Goal: Task Accomplishment & Management: Complete application form

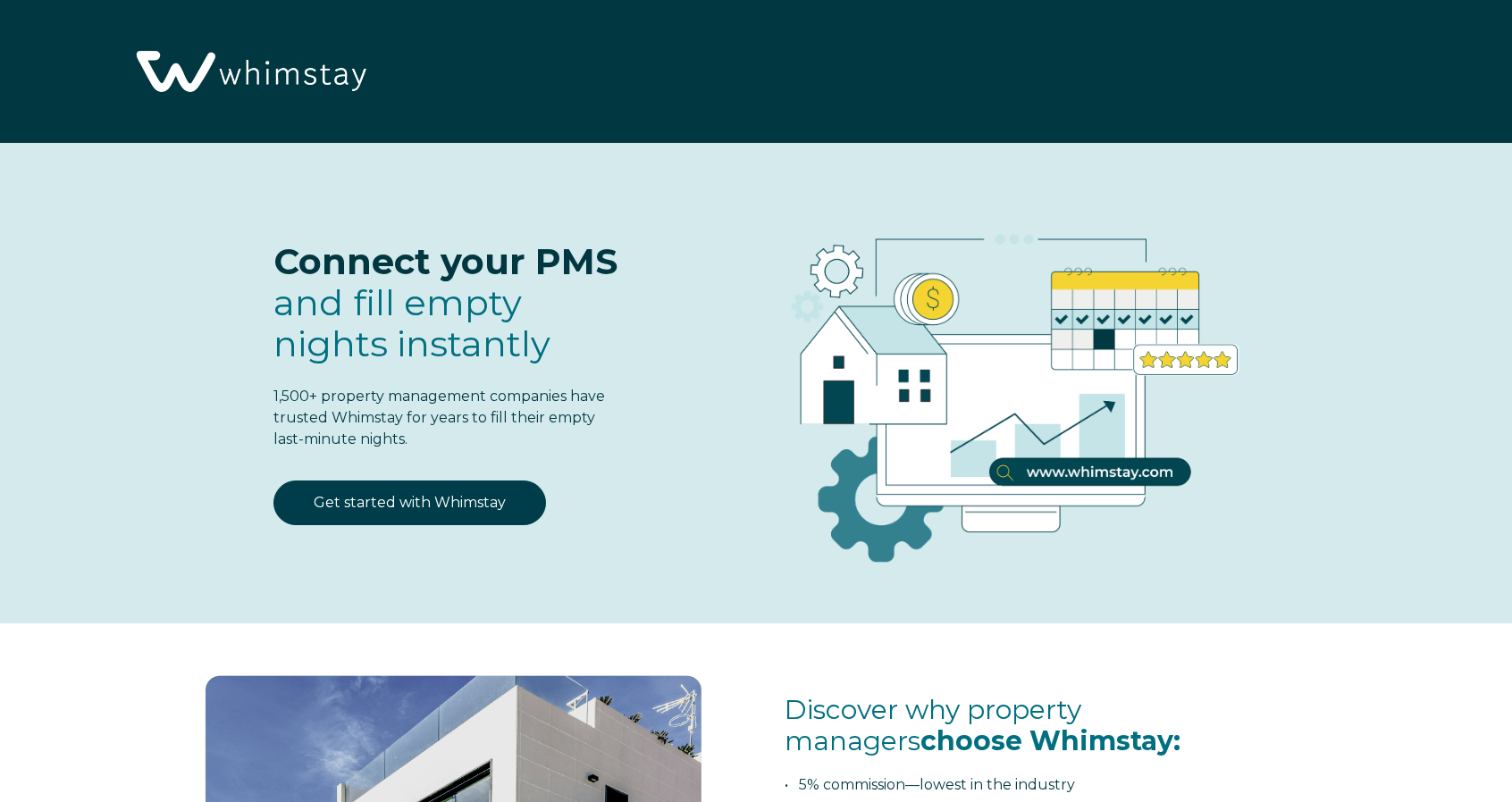
select select "US"
select select "Standard"
click at [418, 491] on link "Get started with Whimstay" at bounding box center [409, 503] width 272 height 45
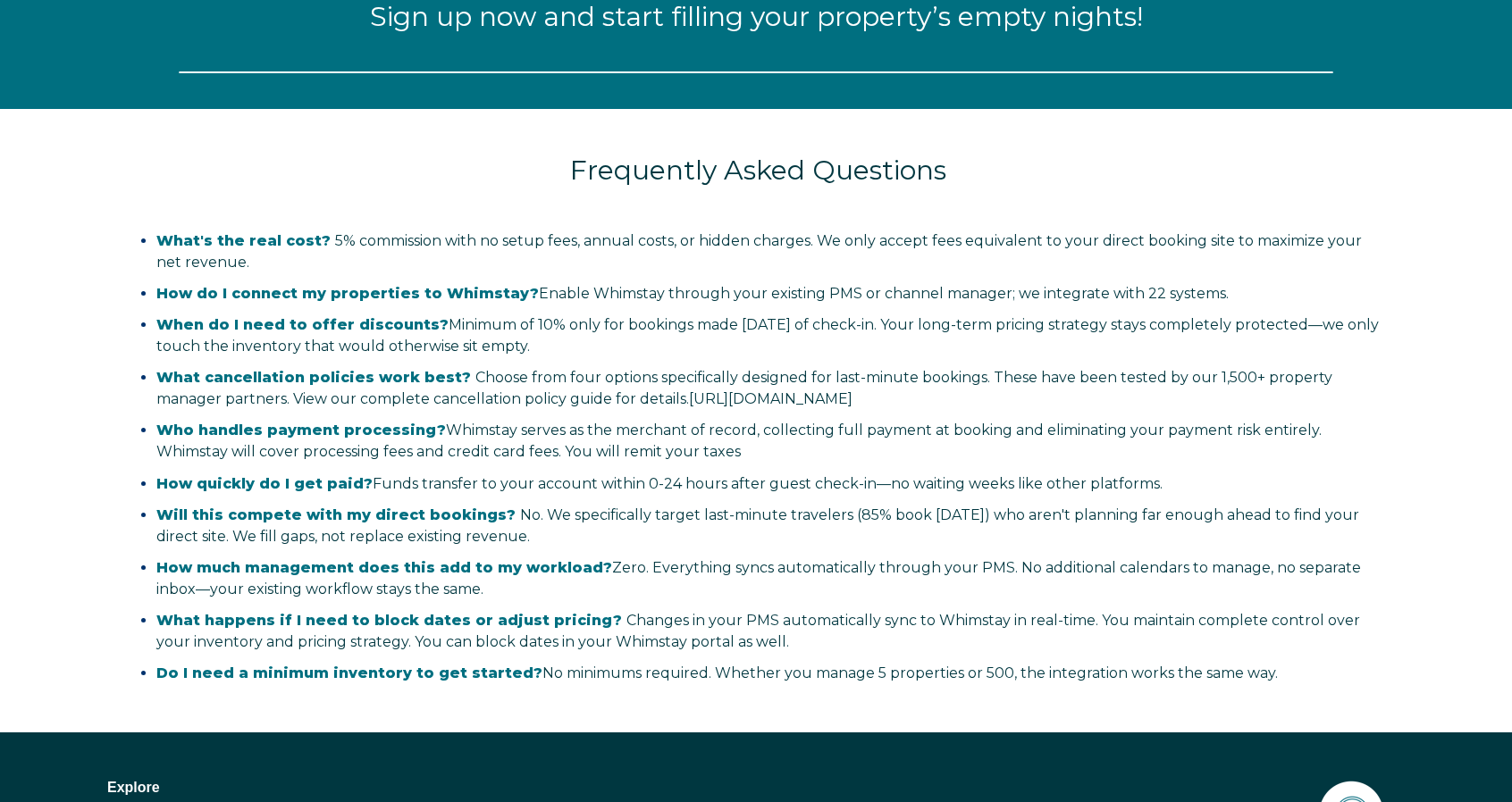
select select "US"
select select "Standard"
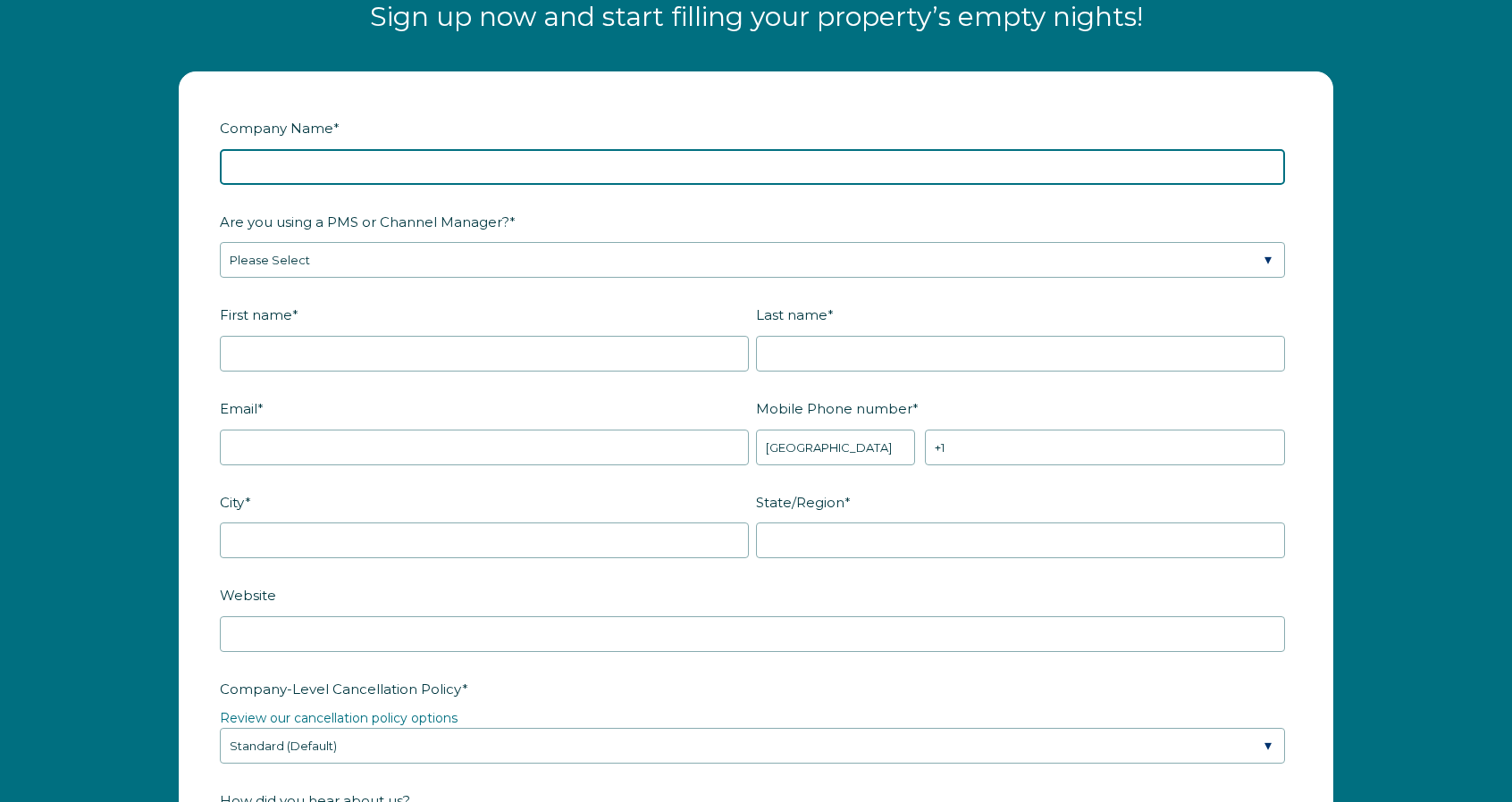
click at [348, 170] on input "Company Name *" at bounding box center [752, 166] width 1065 height 35
type input "Victorian Mansion"
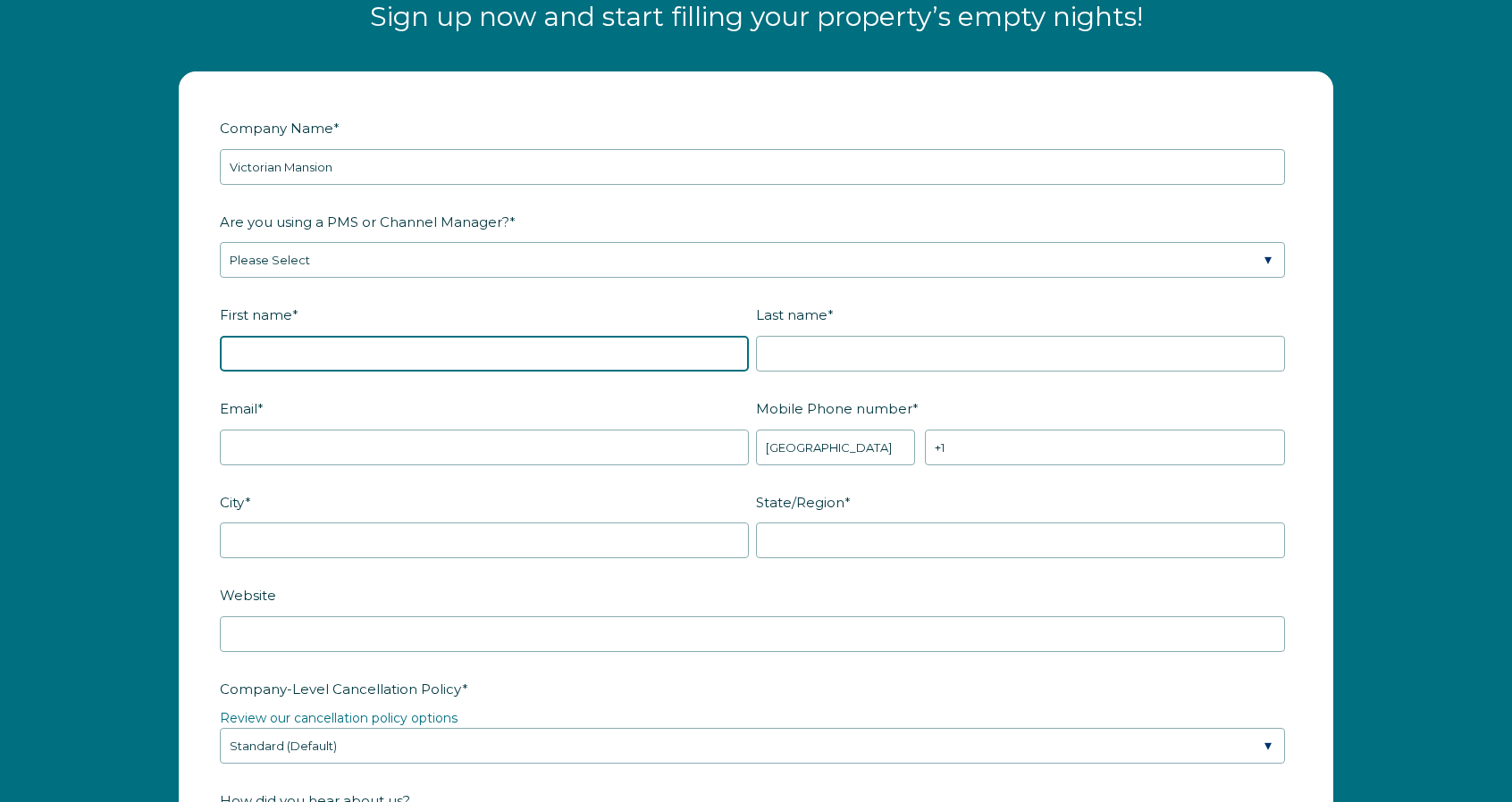
type input "Rod"
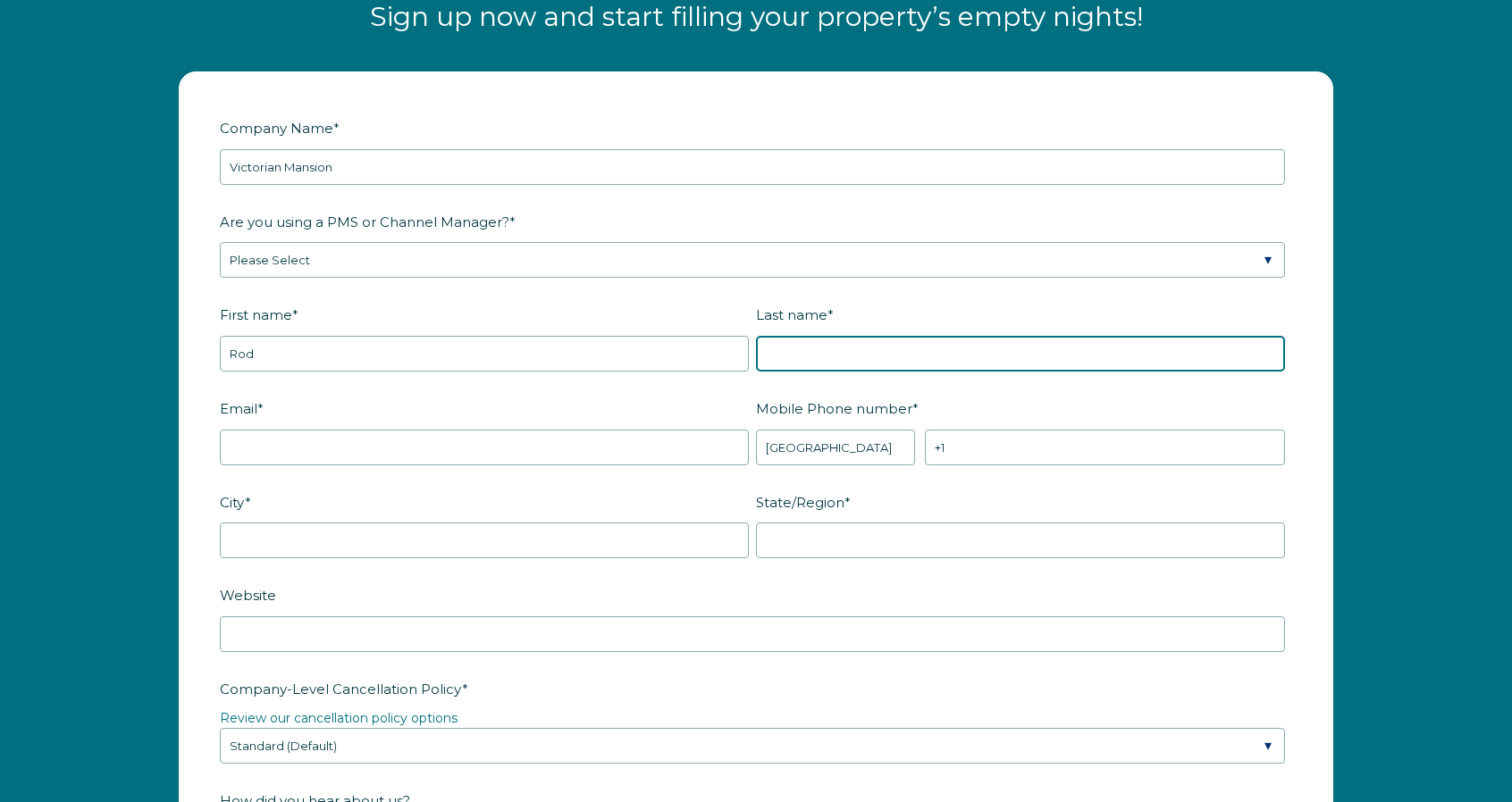
type input "Rigole"
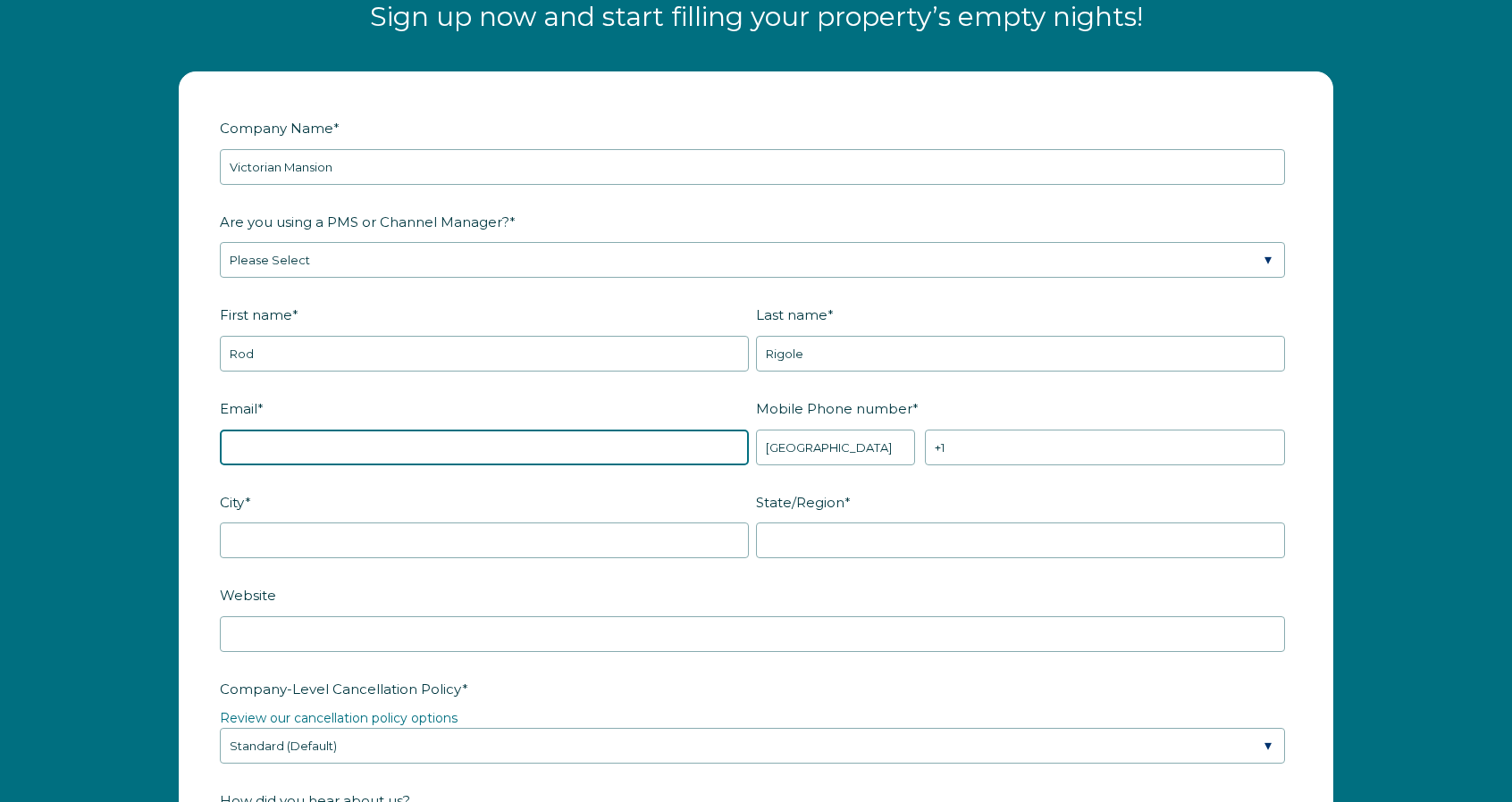
type input "[EMAIL_ADDRESS][DOMAIN_NAME]"
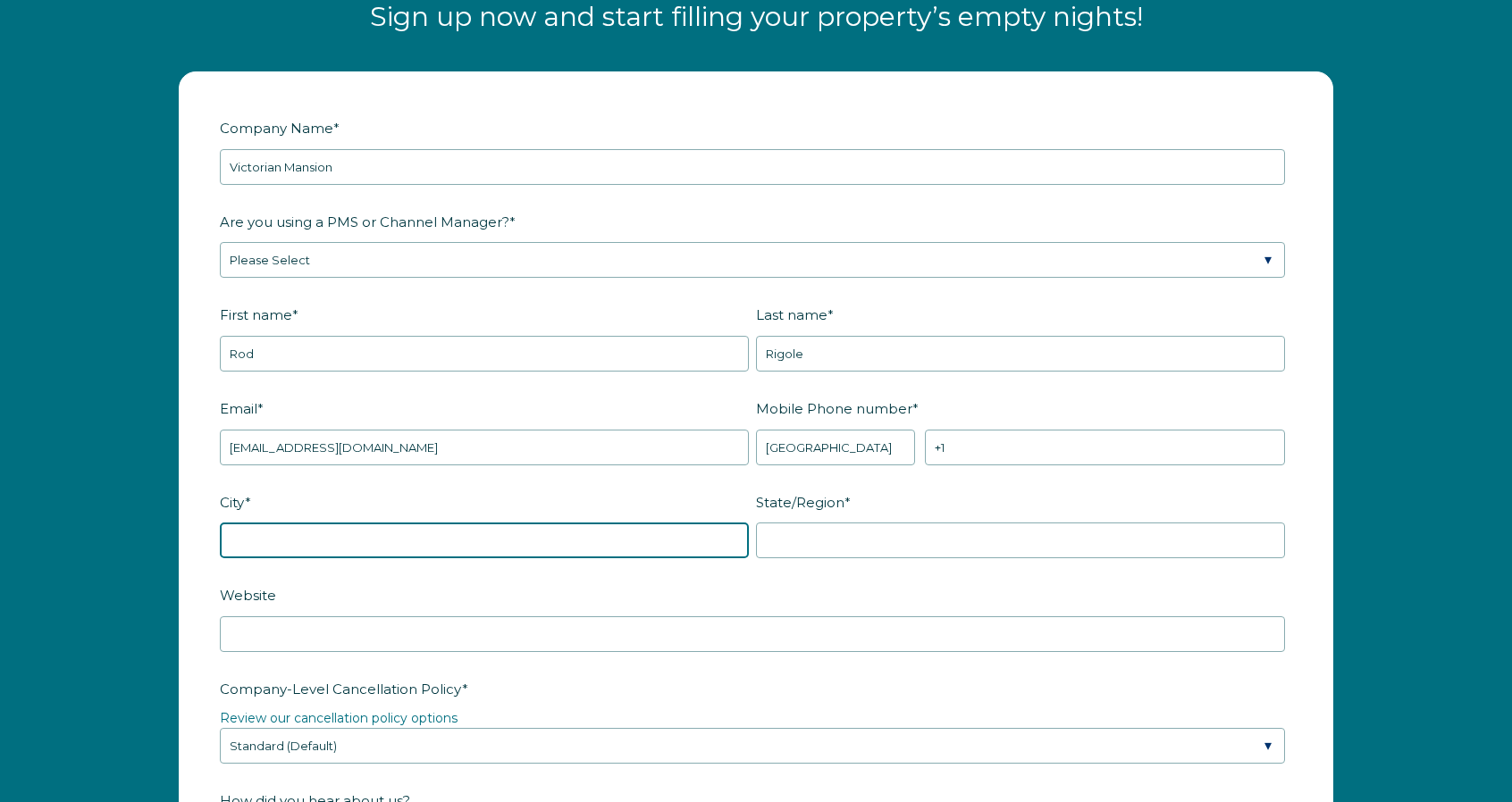
type input "Corona Del Mar"
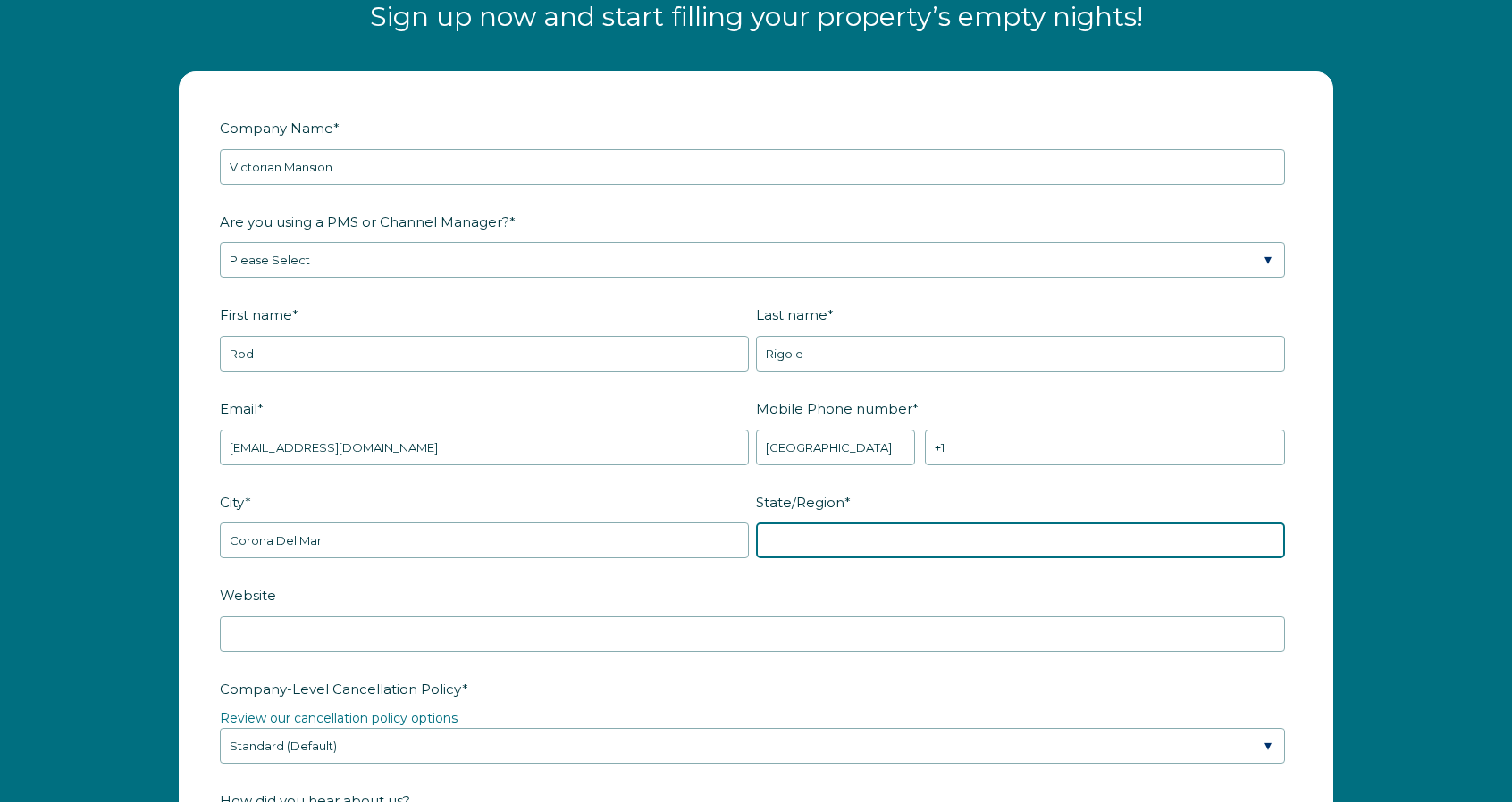
type input "[GEOGRAPHIC_DATA] - [US_STATE]"
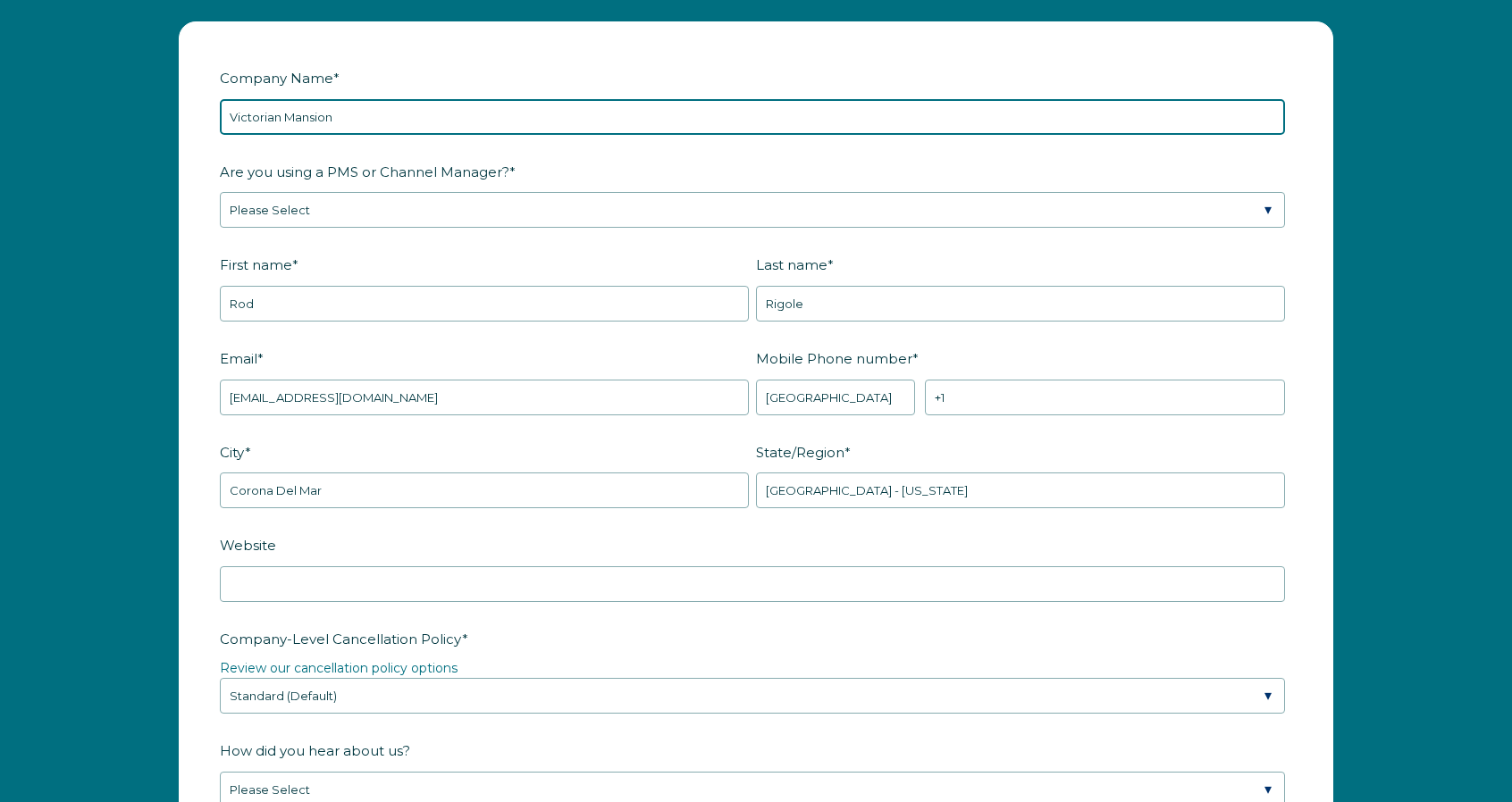
scroll to position [2361, 0]
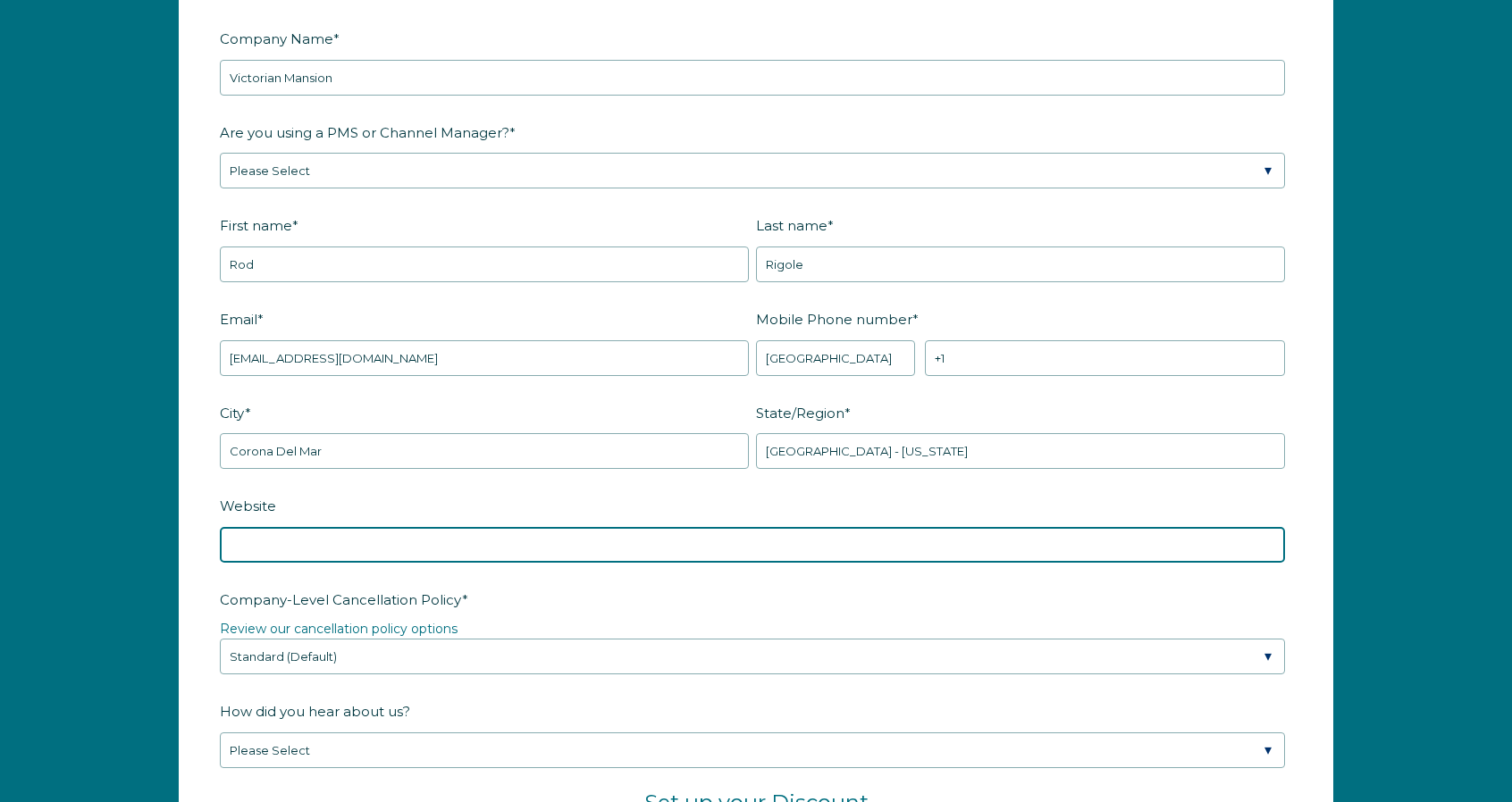
click at [379, 546] on input "Website" at bounding box center [752, 544] width 1065 height 35
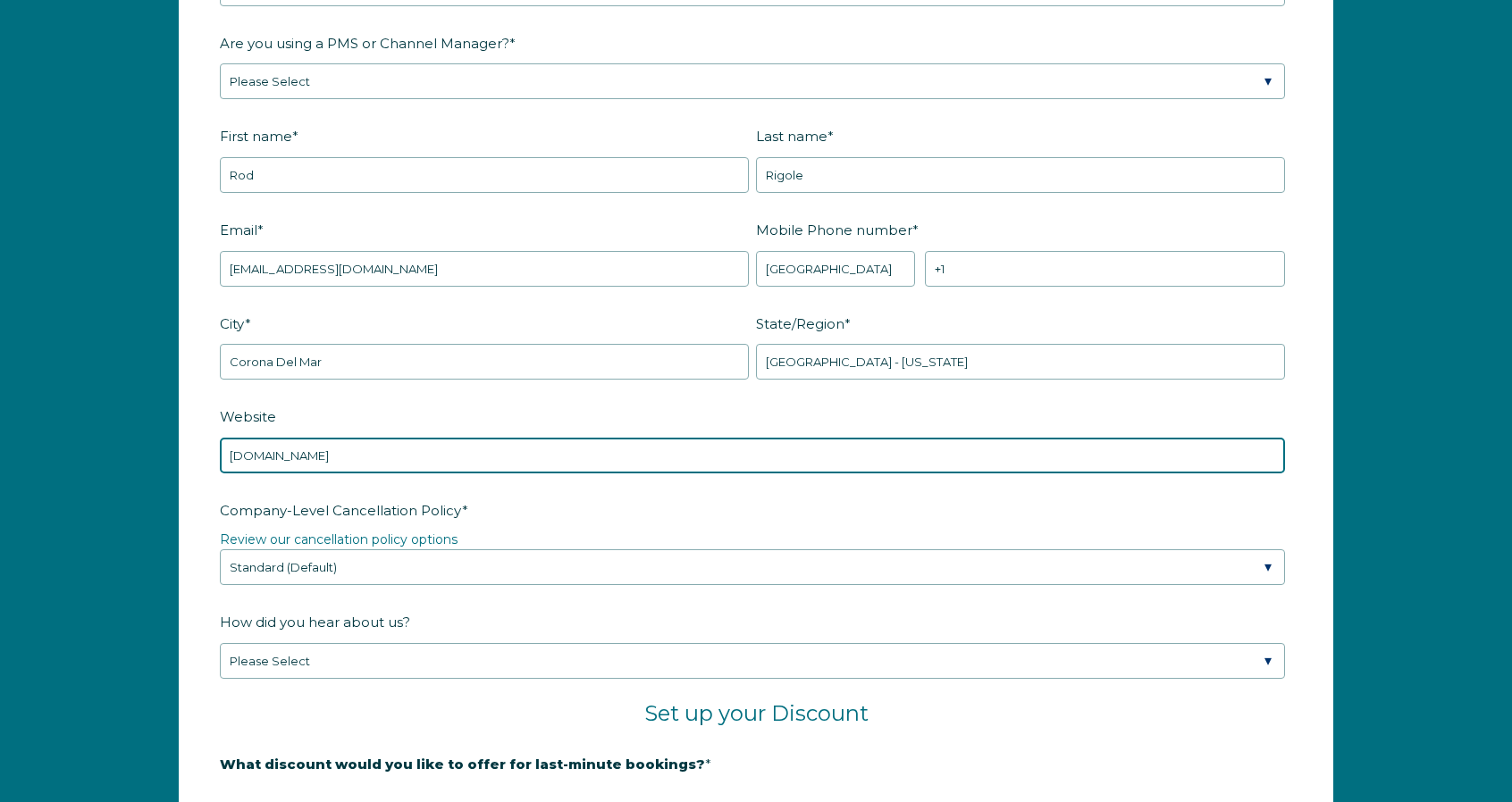
type input "[DOMAIN_NAME]"
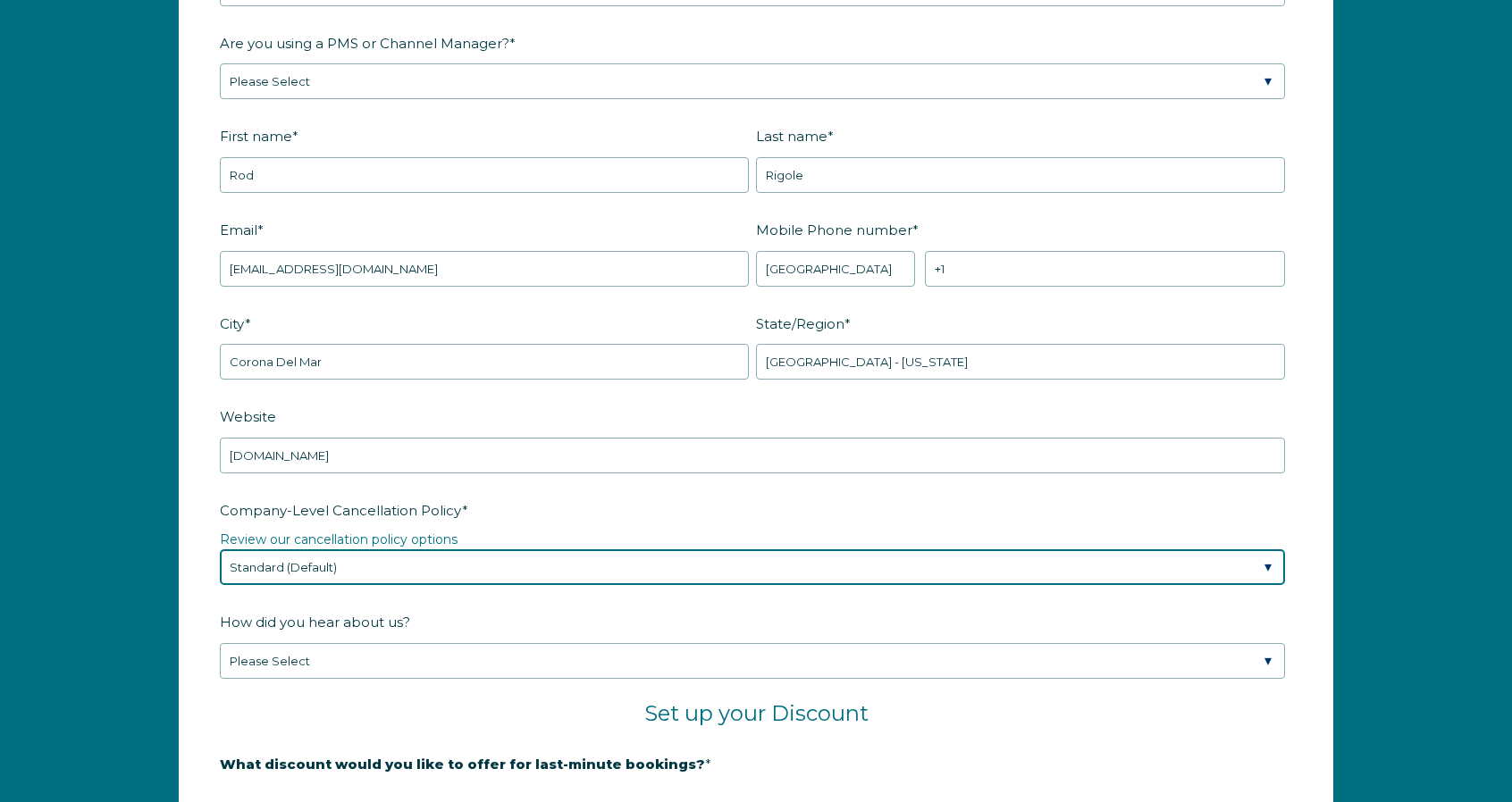
click at [1267, 560] on select "Please Select Partial Standard (Default) Moderate Strict" at bounding box center [752, 567] width 1065 height 35
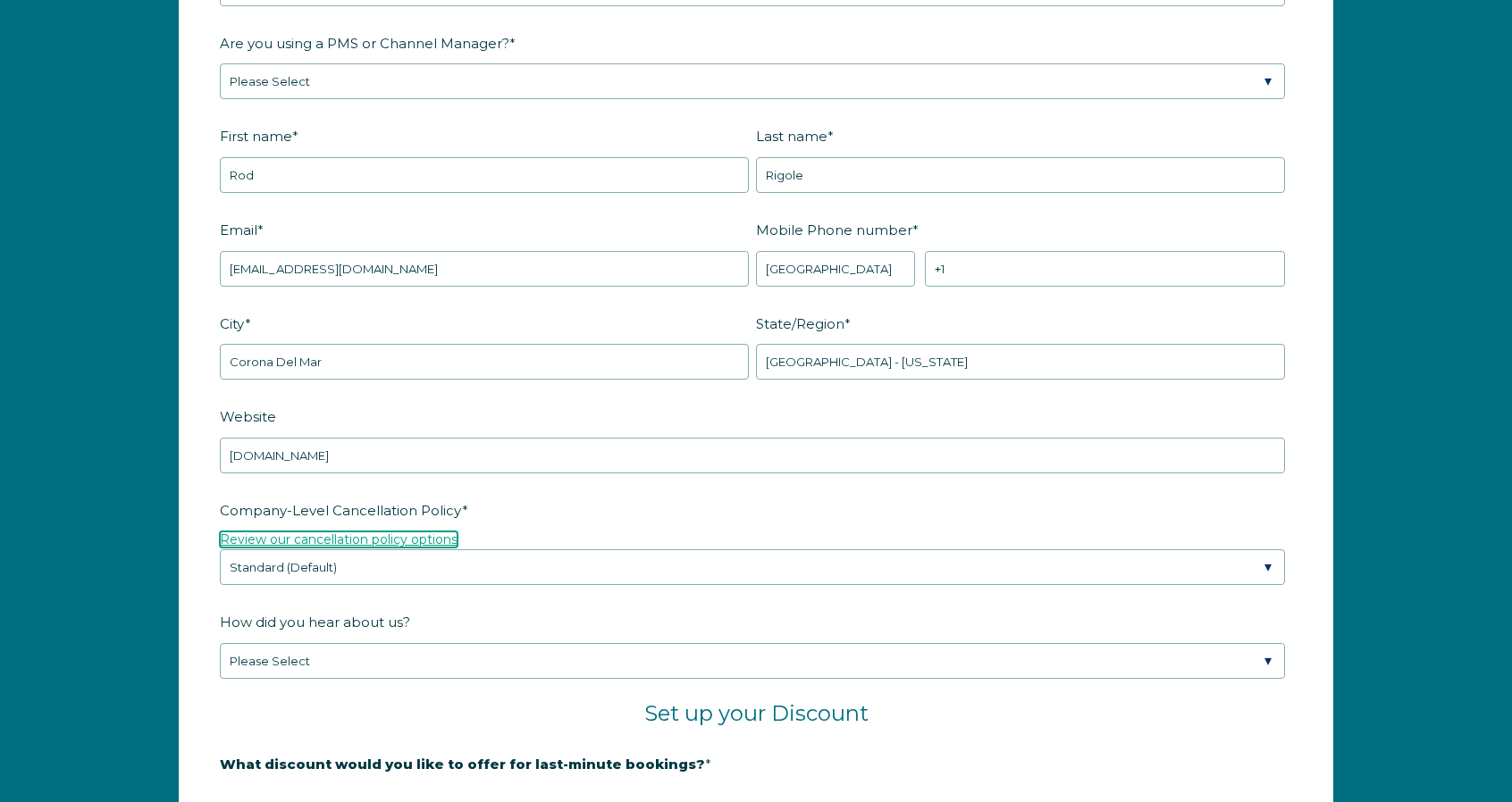
click at [335, 537] on link "Review our cancellation policy options" at bounding box center [338, 540] width 238 height 16
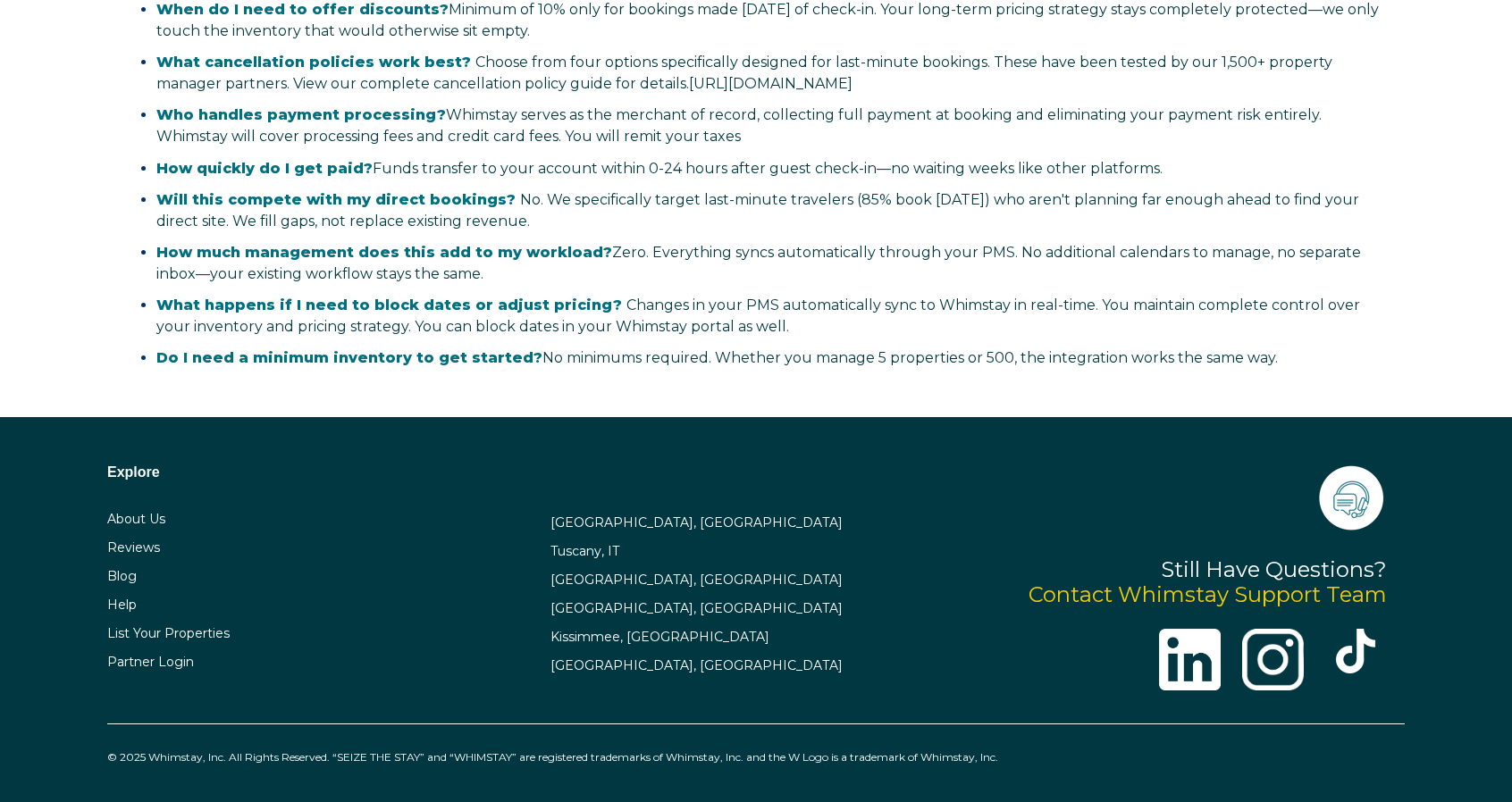
select select "US"
select select "Standard"
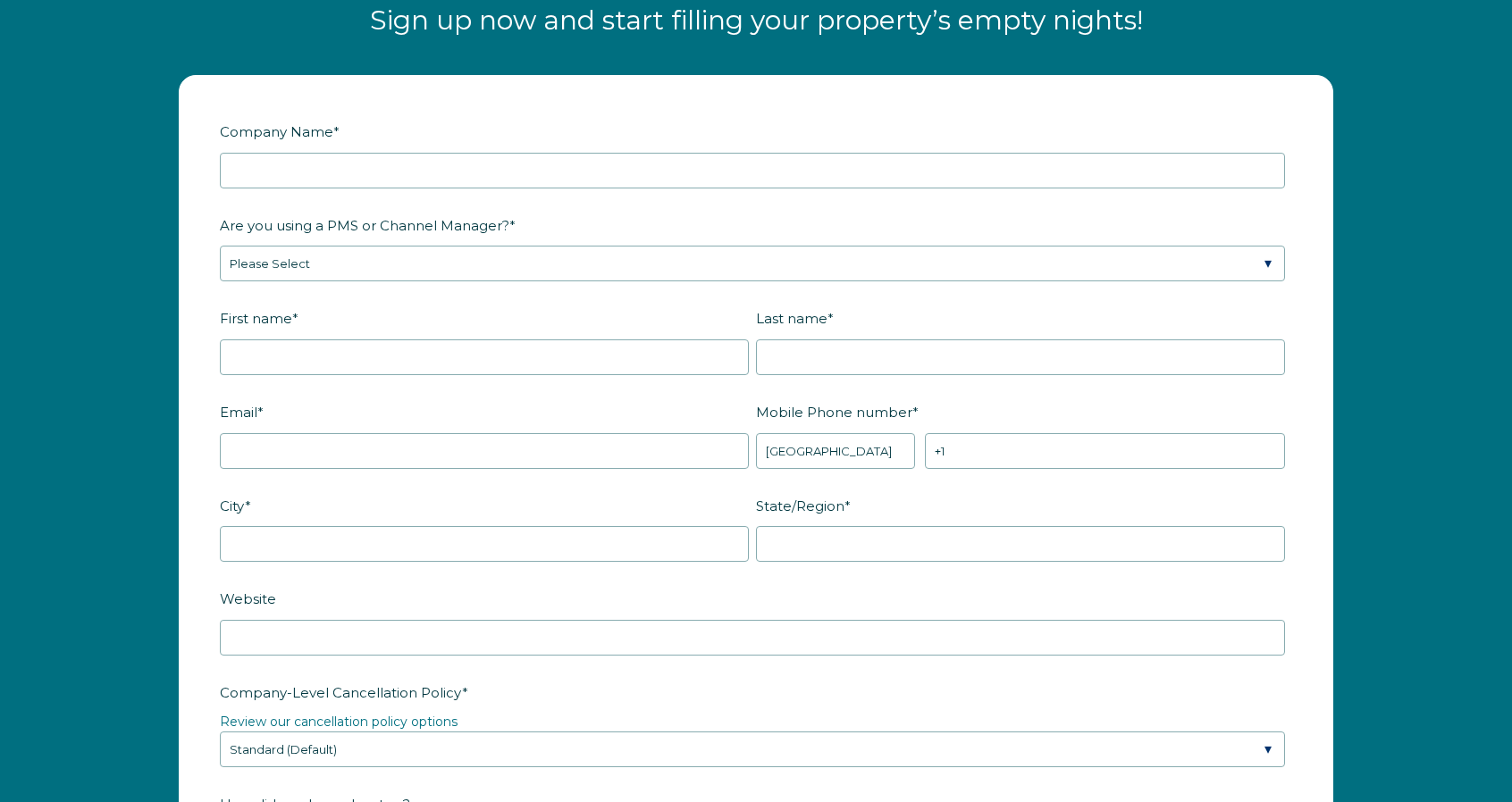
scroll to position [2068, 0]
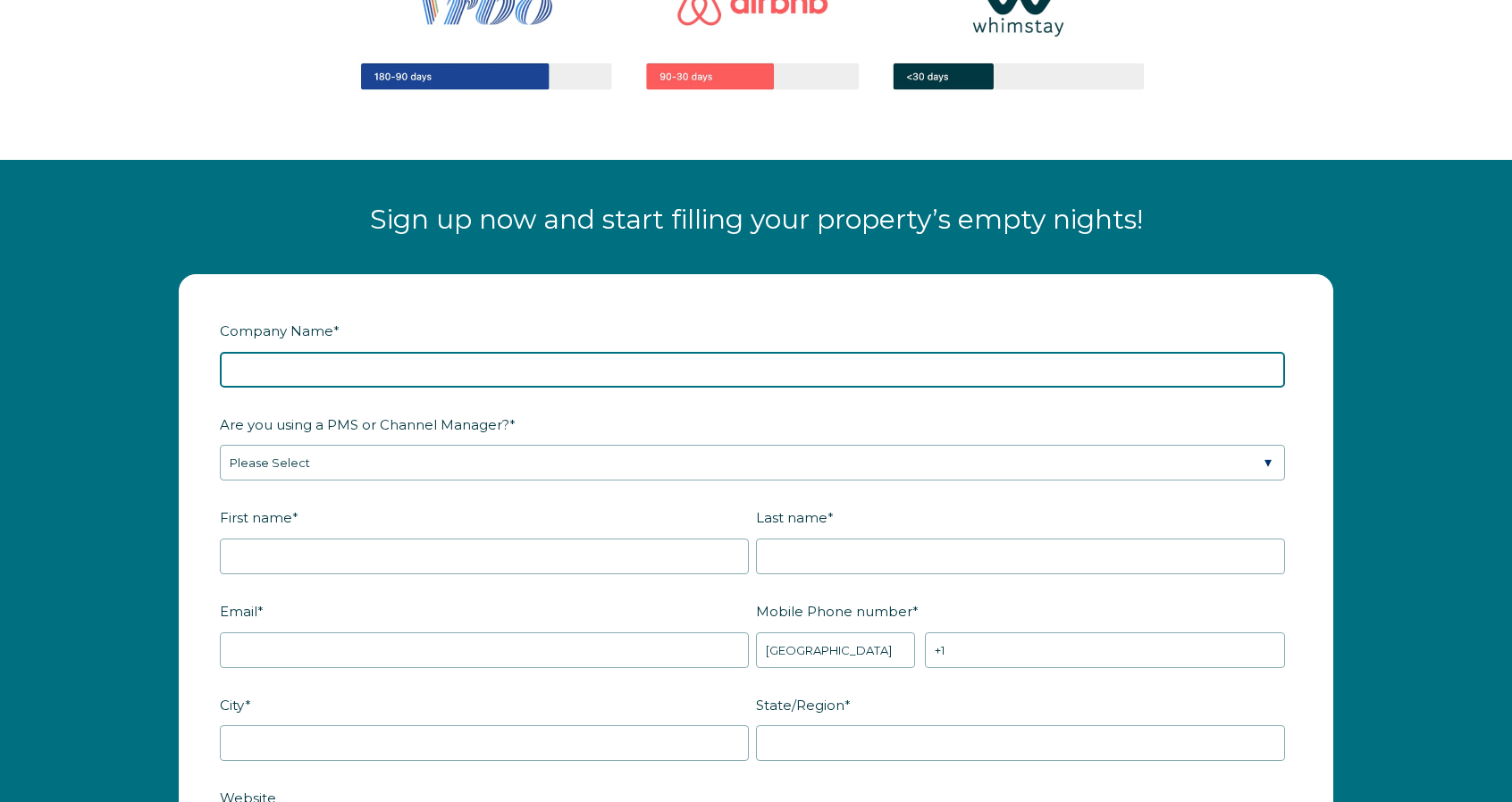
click at [454, 377] on input "Company Name *" at bounding box center [752, 369] width 1065 height 35
type input "Victorian Mansion"
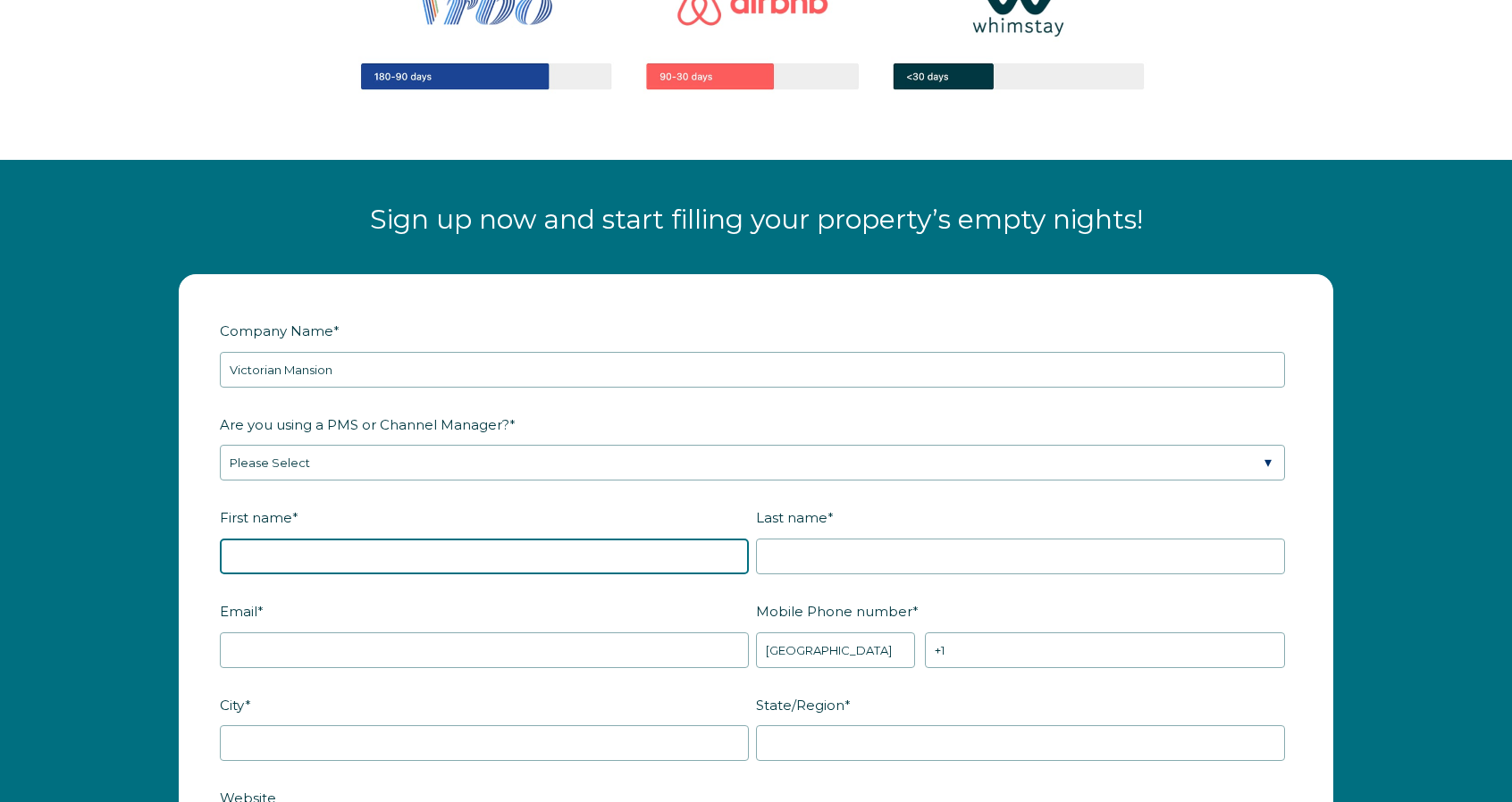
type input "Rod"
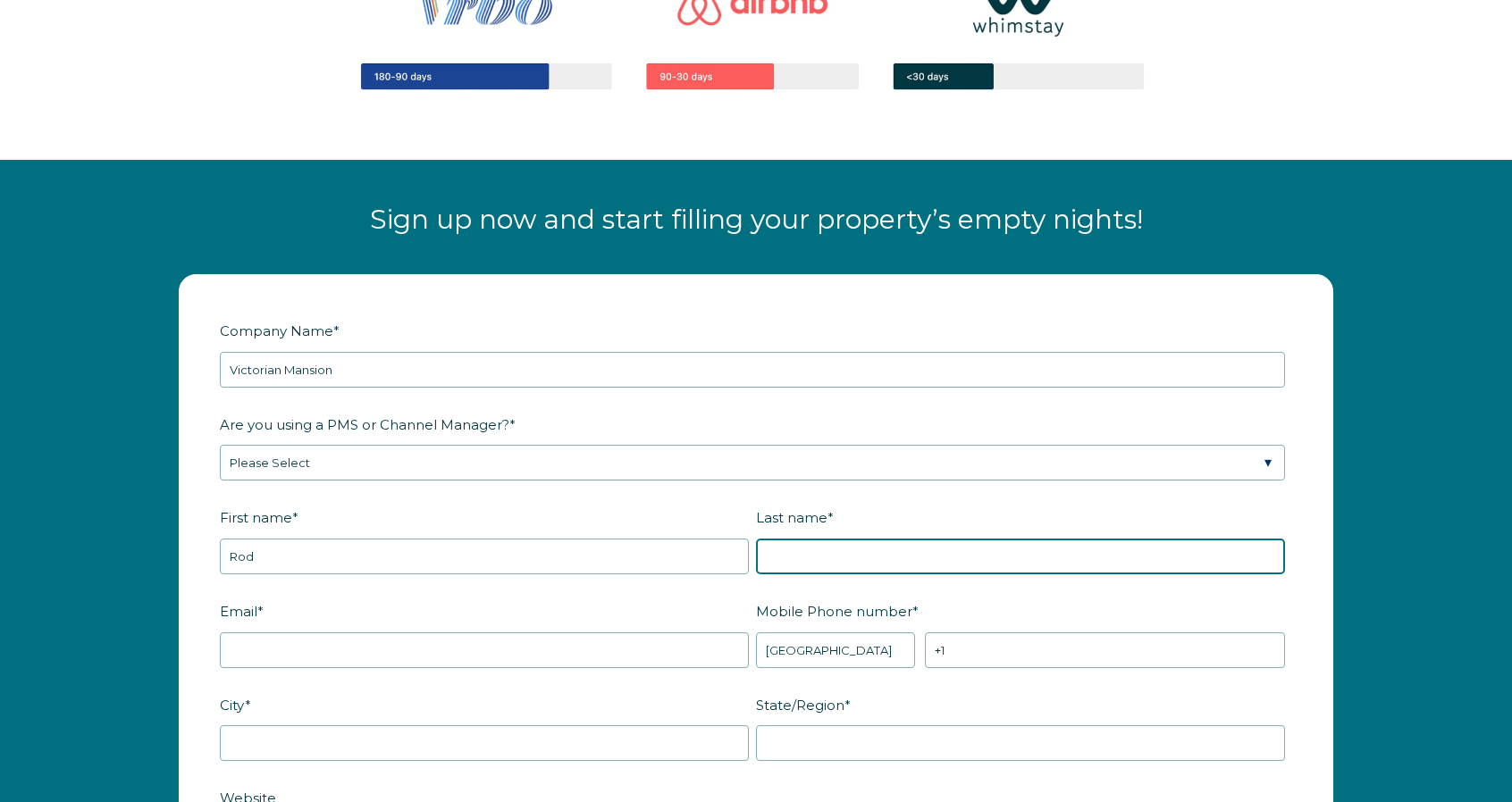
type input "Rigole"
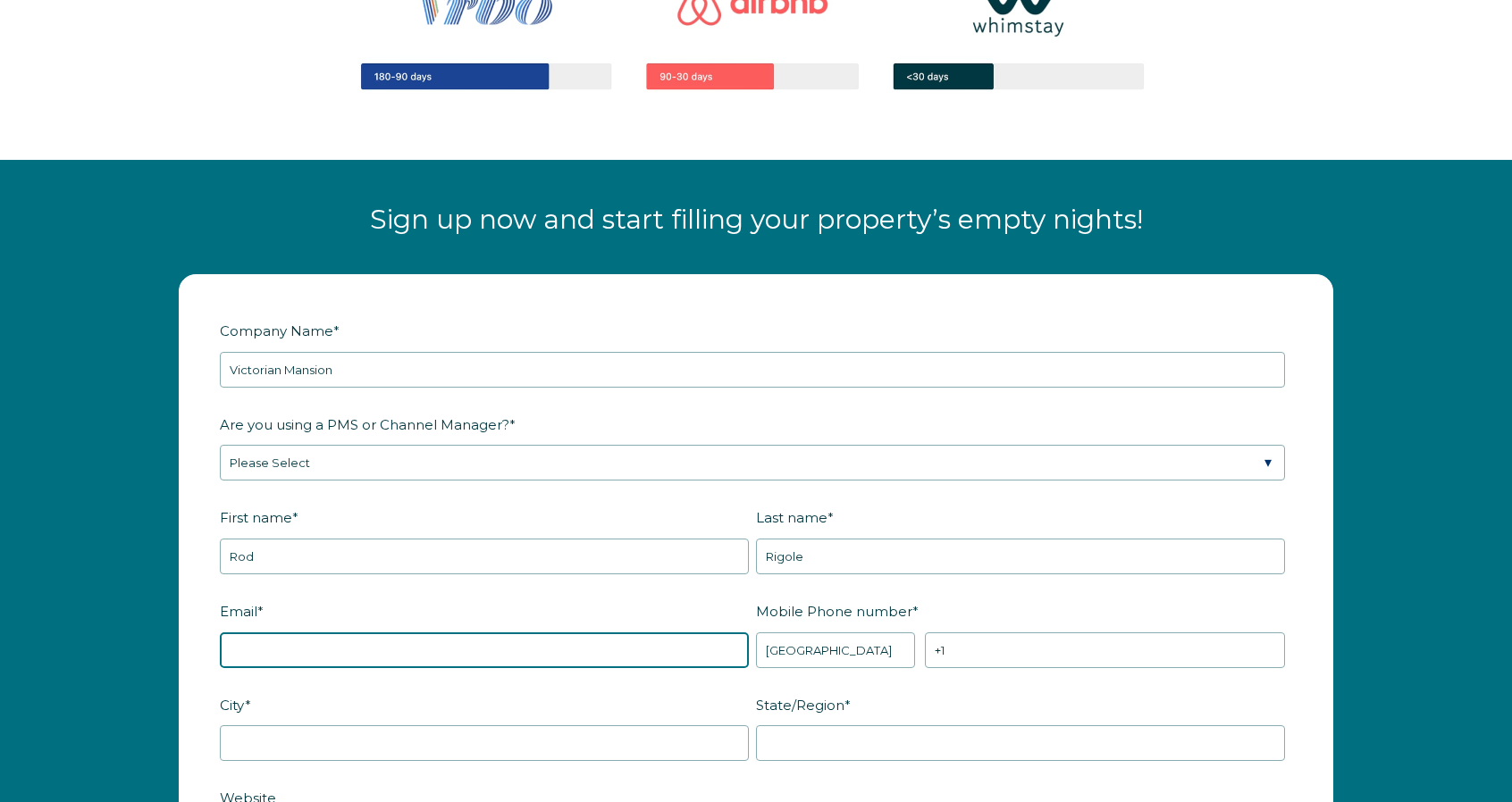
type input "rod@thevick.com"
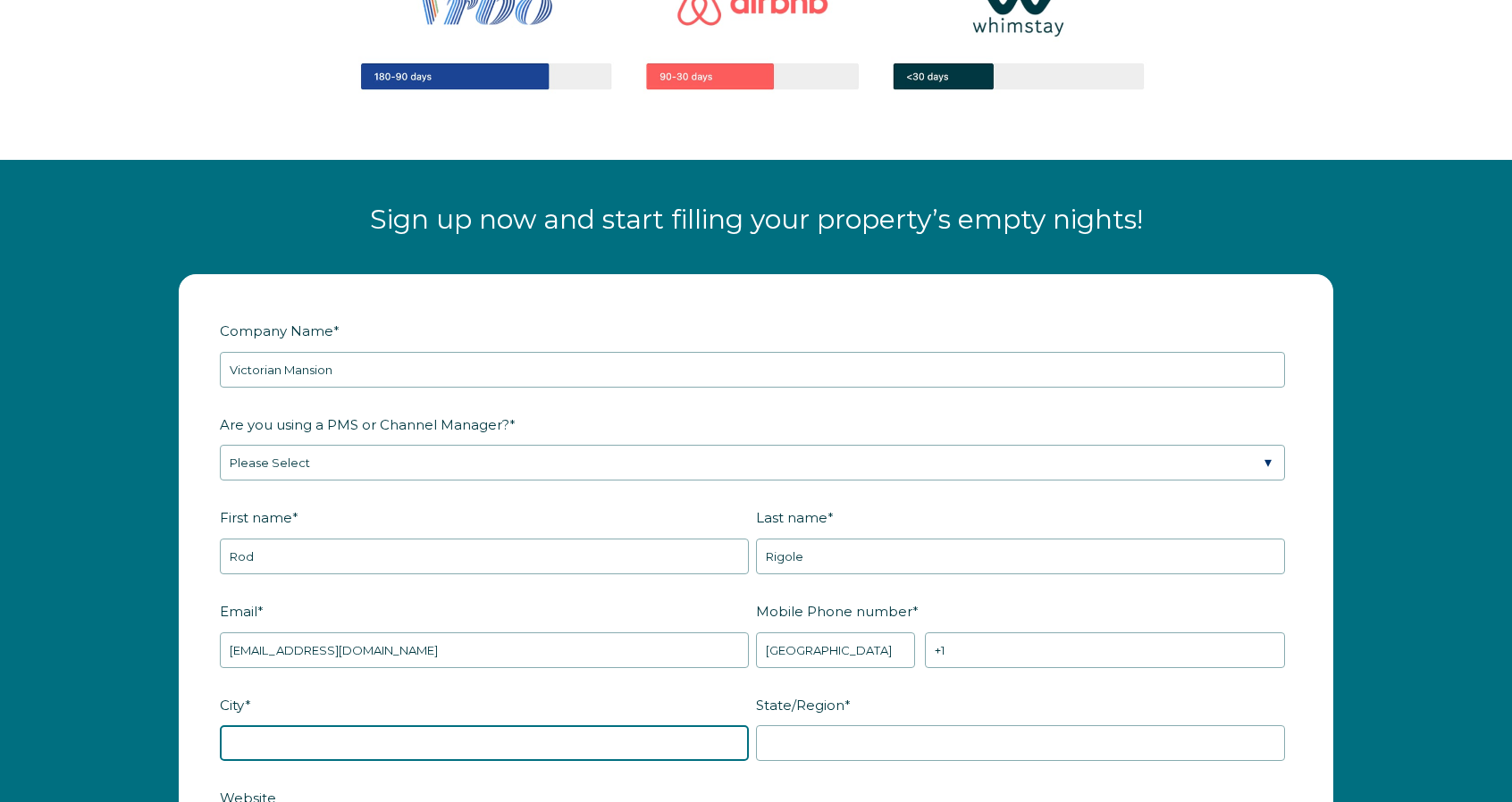
type input "Corona Del Mar"
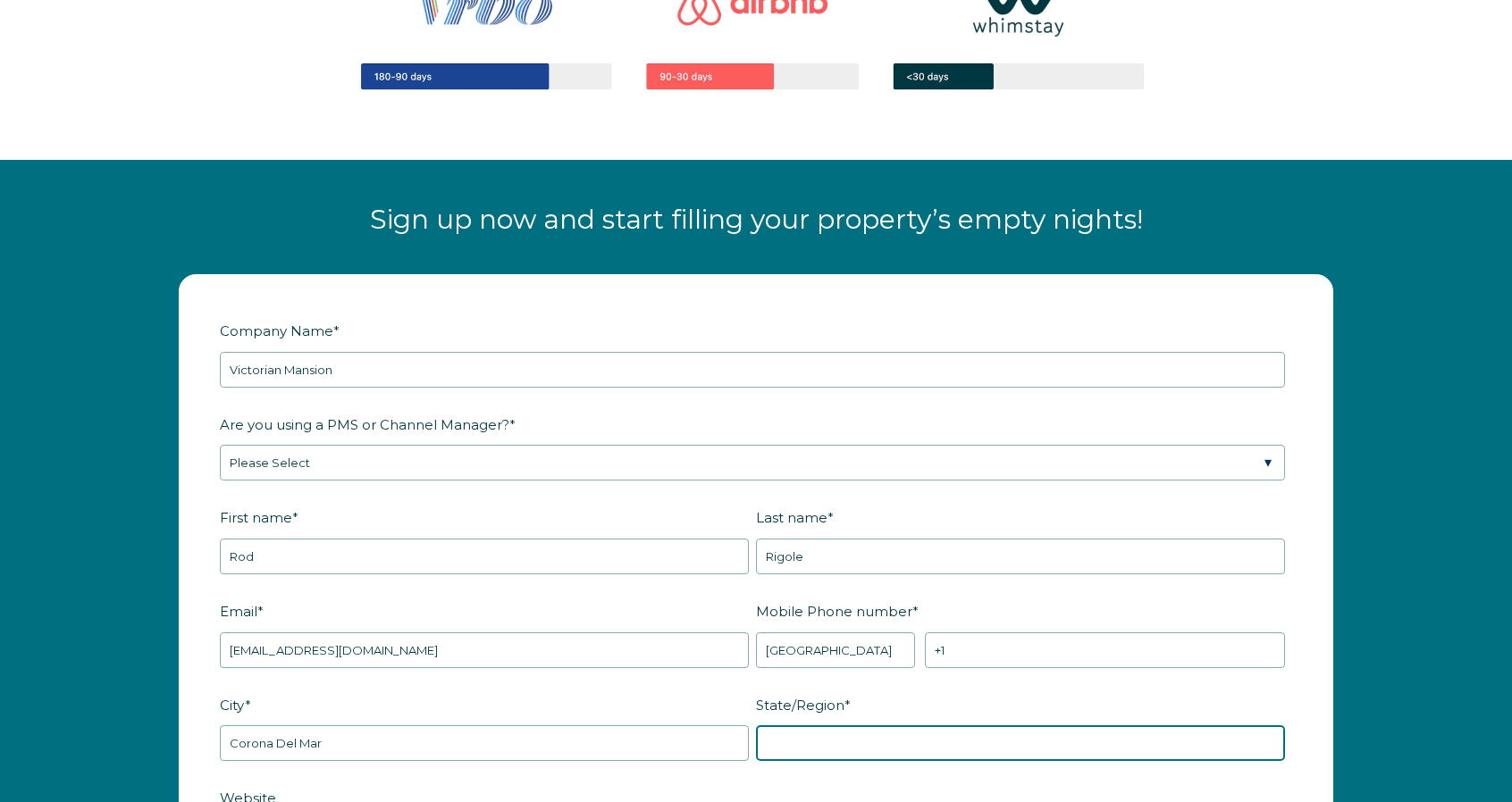
type input "CA - California"
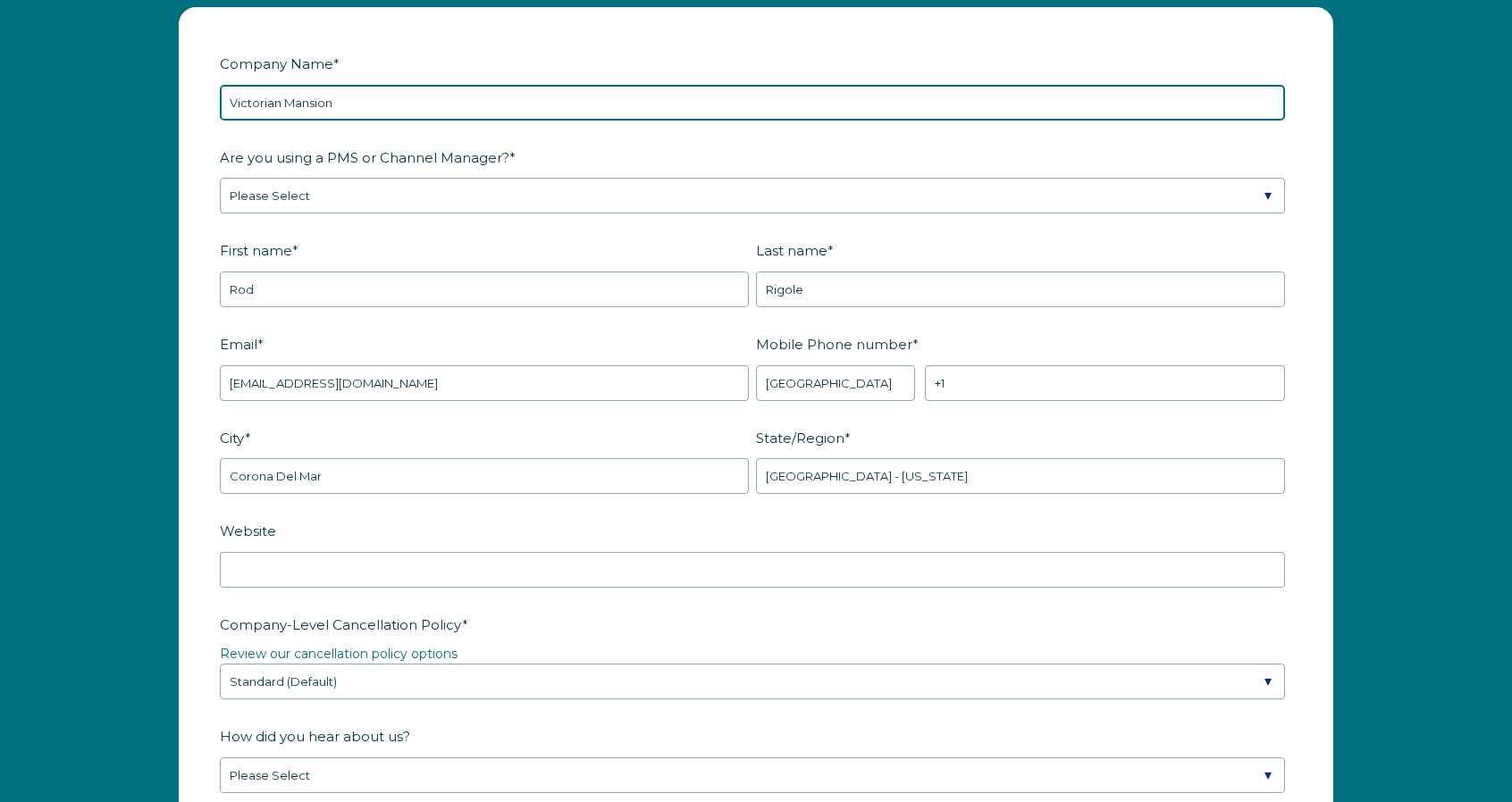
scroll to position [2336, 0]
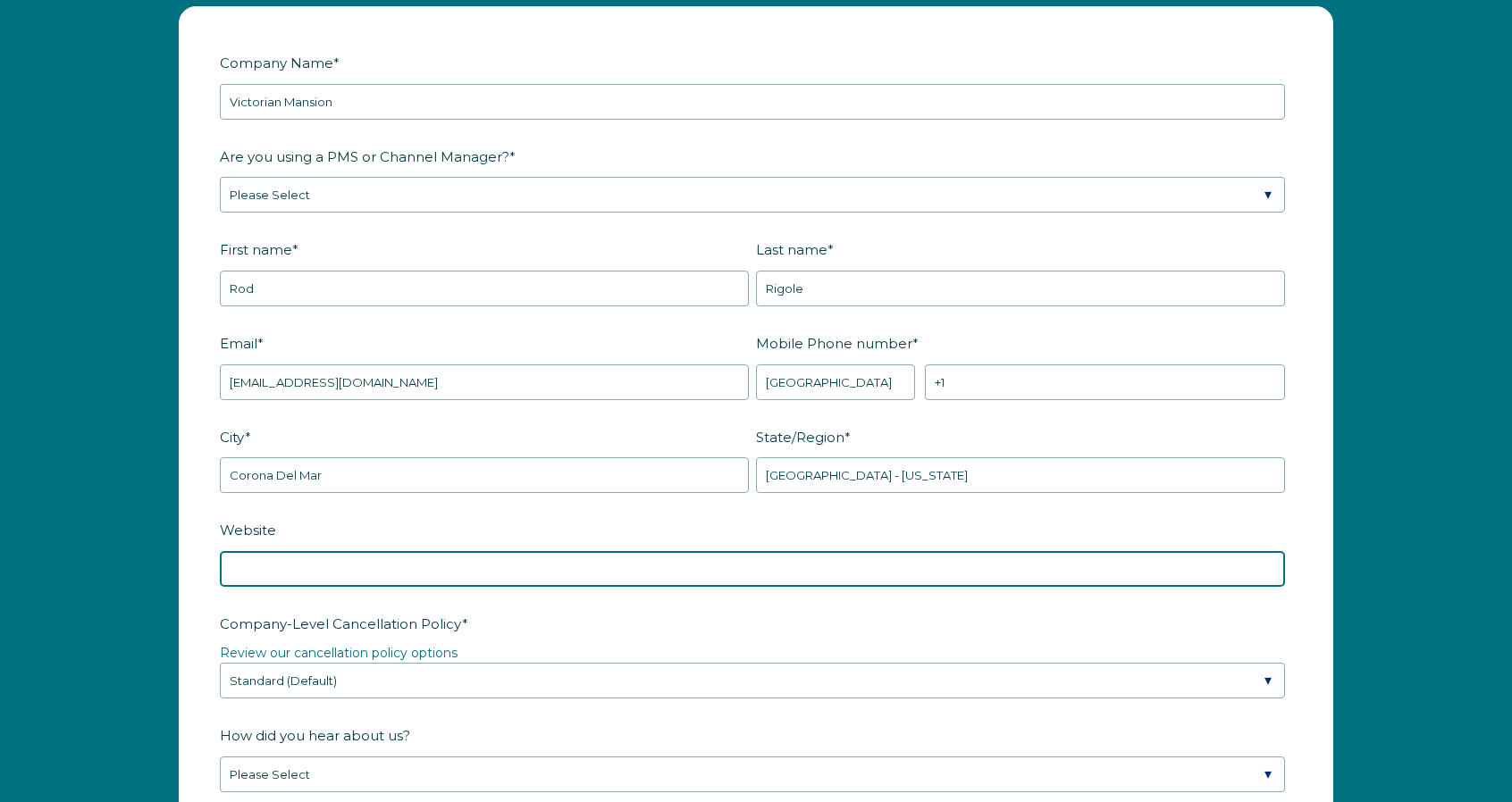
click at [307, 571] on input "Website" at bounding box center [752, 569] width 1065 height 35
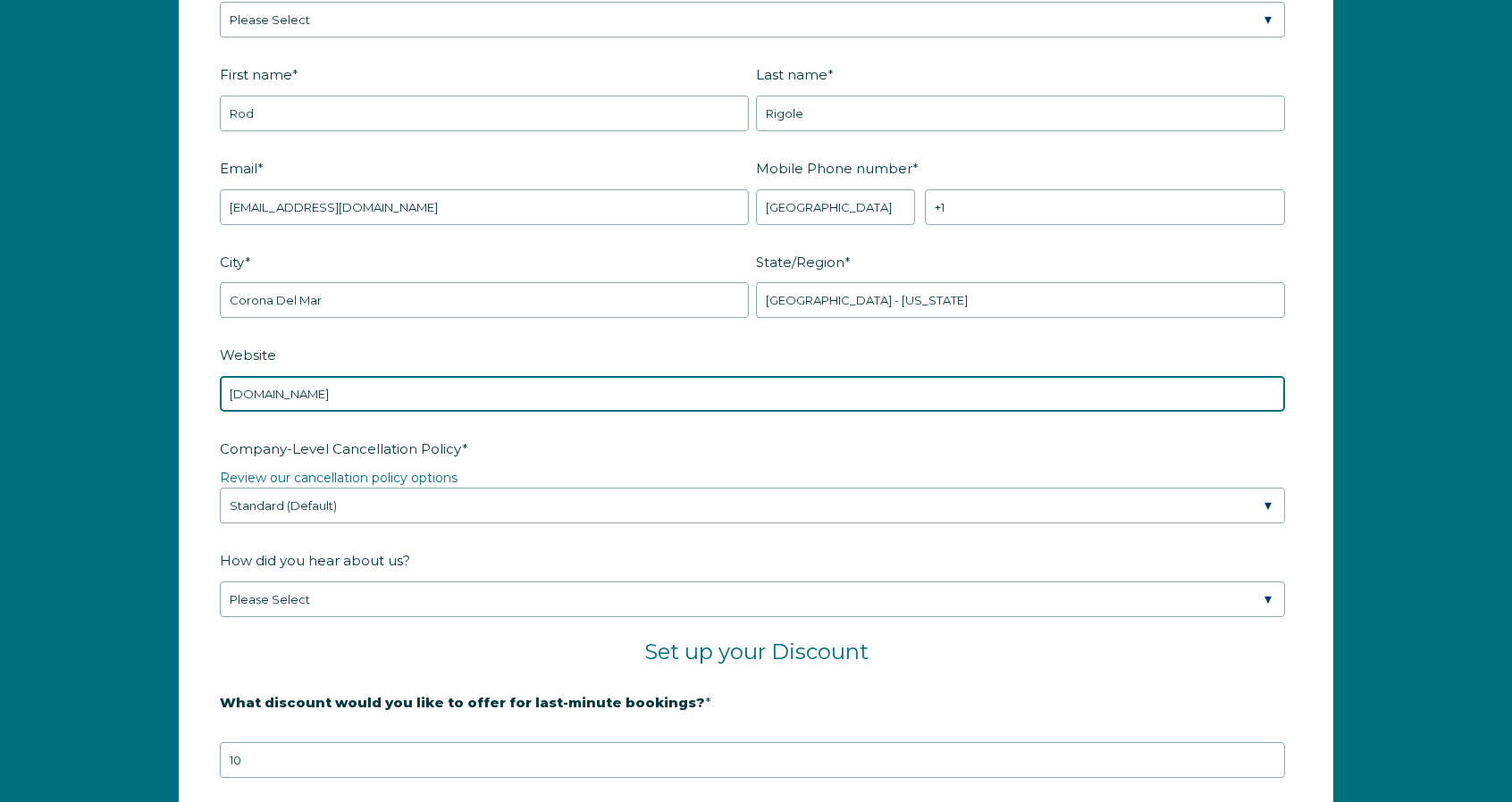
scroll to position [2515, 0]
type input "www.thevick.com"
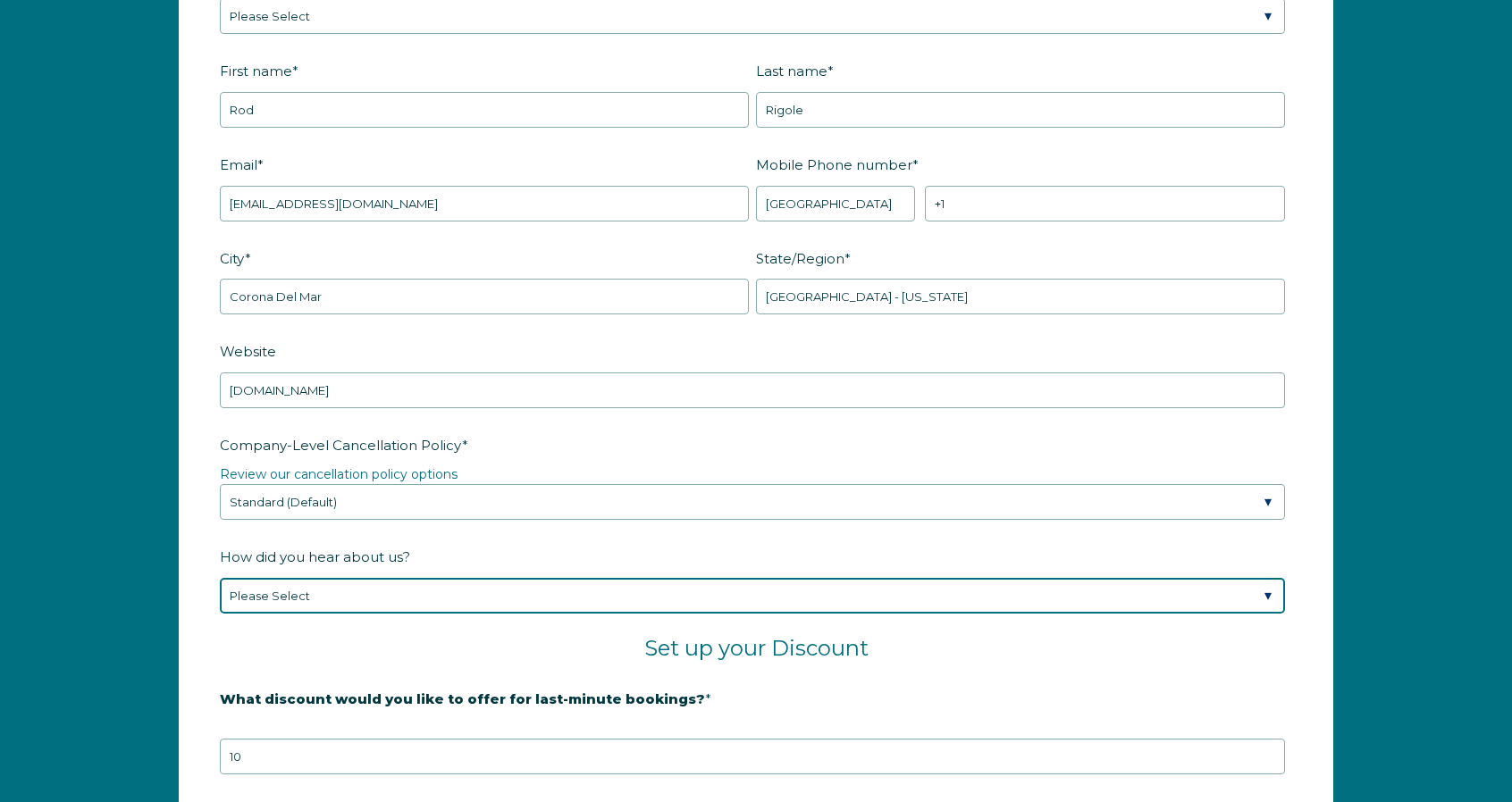
click at [1270, 585] on select "Please Select Found Whimstay through a Google search Direct outreach from a Whi…" at bounding box center [752, 595] width 1065 height 35
select select "Other"
click at [219, 578] on select "Please Select Found Whimstay through a Google search Direct outreach from a Whi…" at bounding box center [752, 595] width 1065 height 35
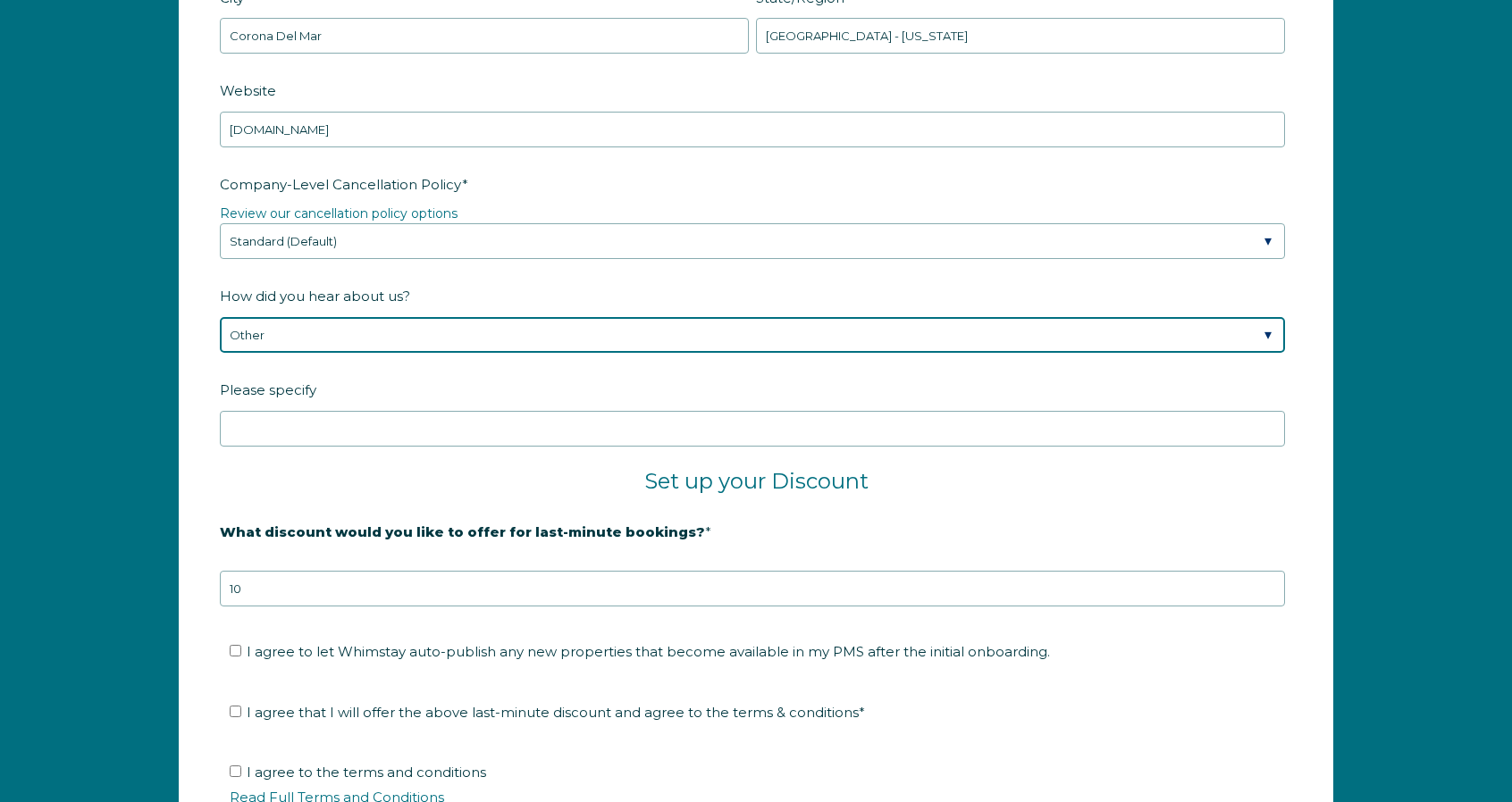
scroll to position [2783, 0]
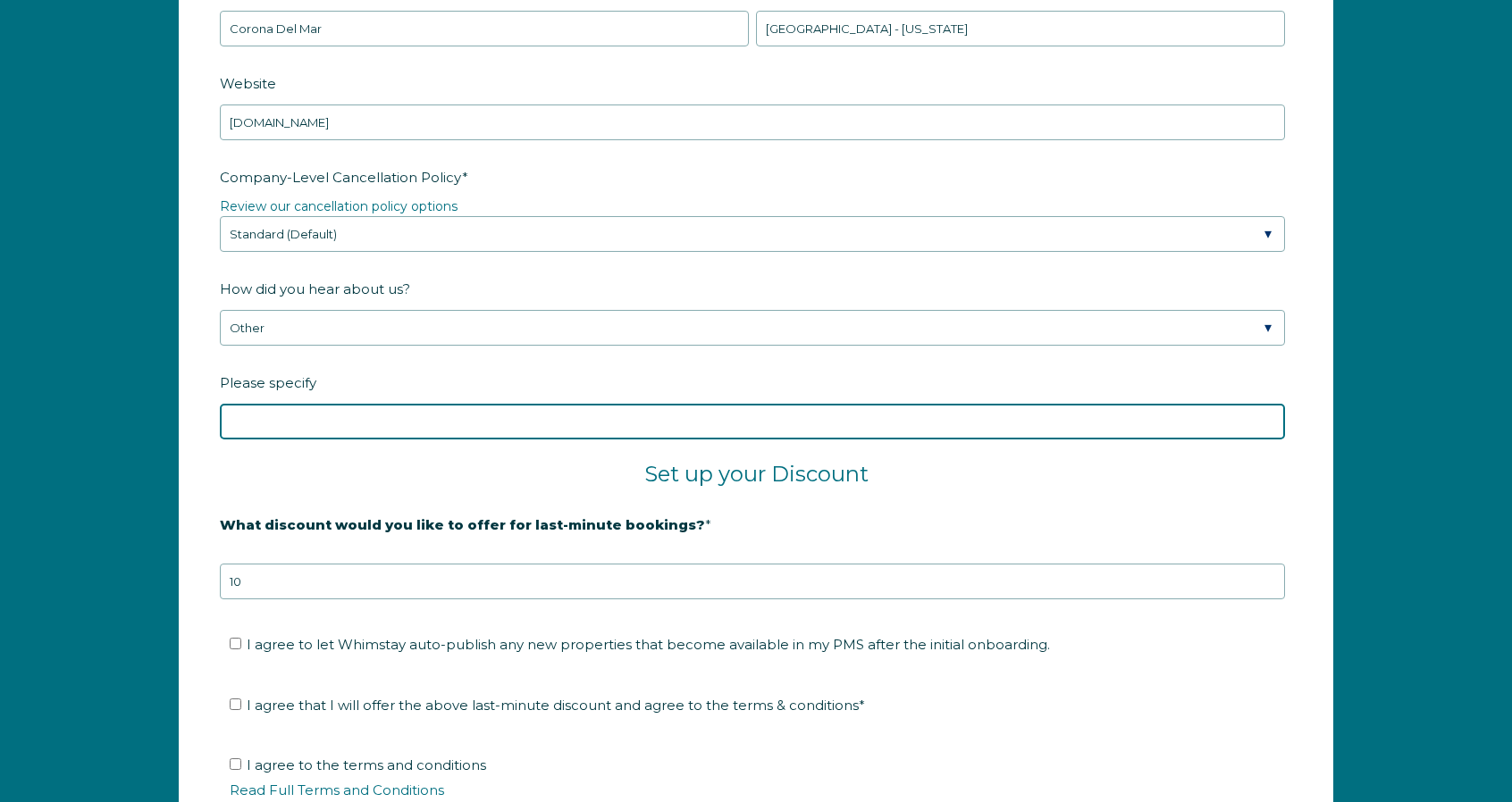
click at [325, 426] on input "Please specify" at bounding box center [752, 421] width 1065 height 35
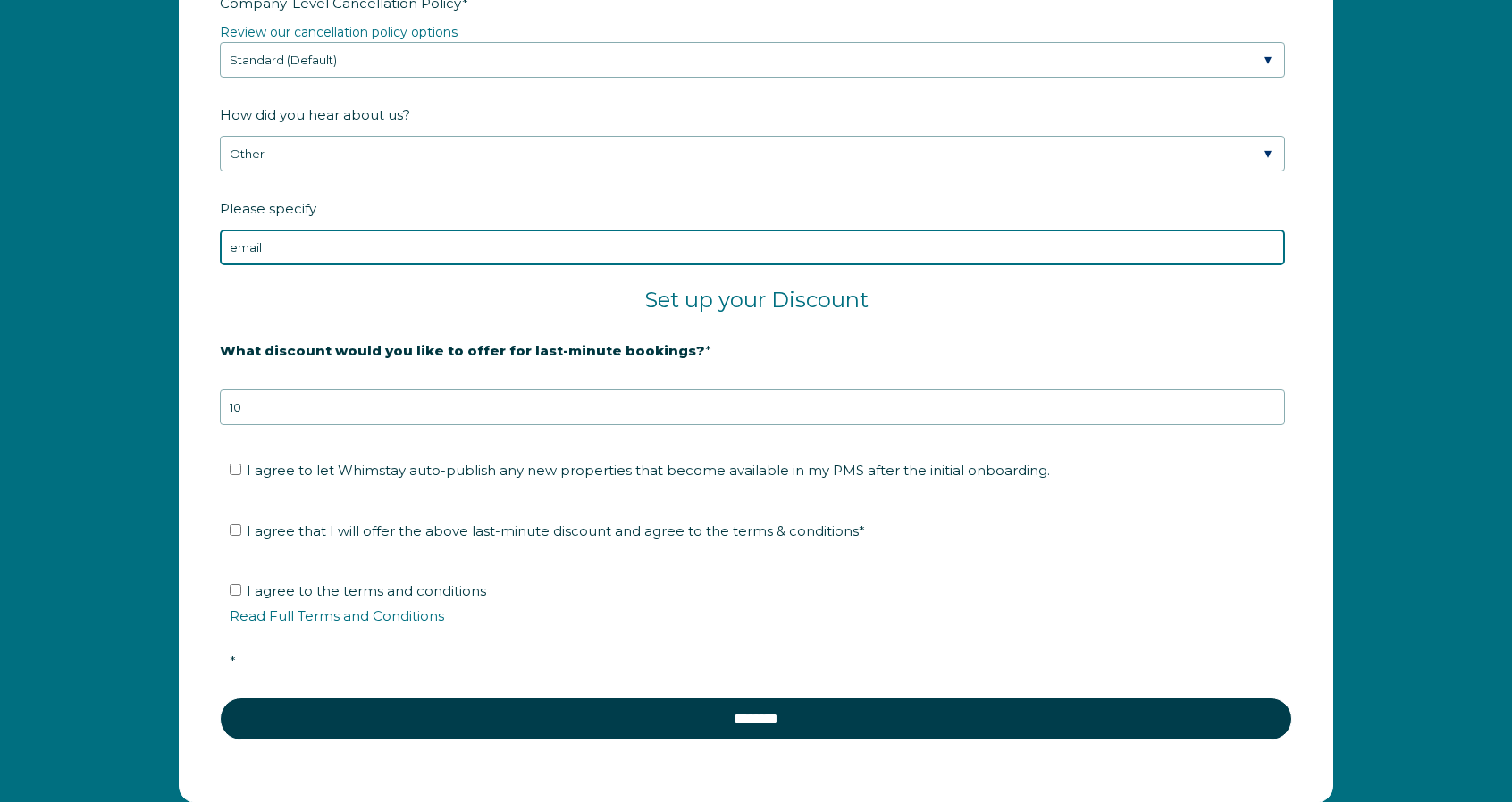
scroll to position [2962, 0]
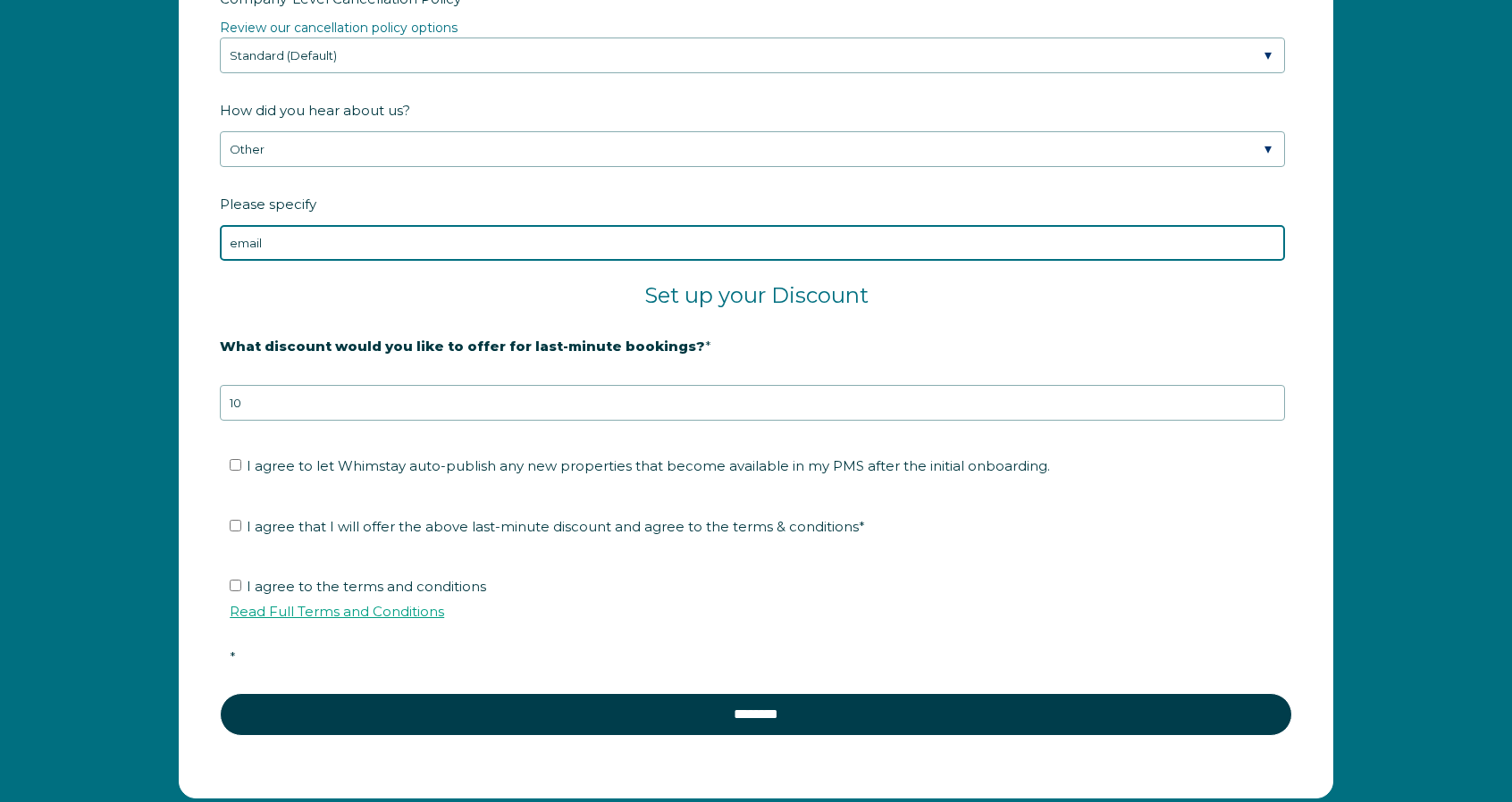
type input "email"
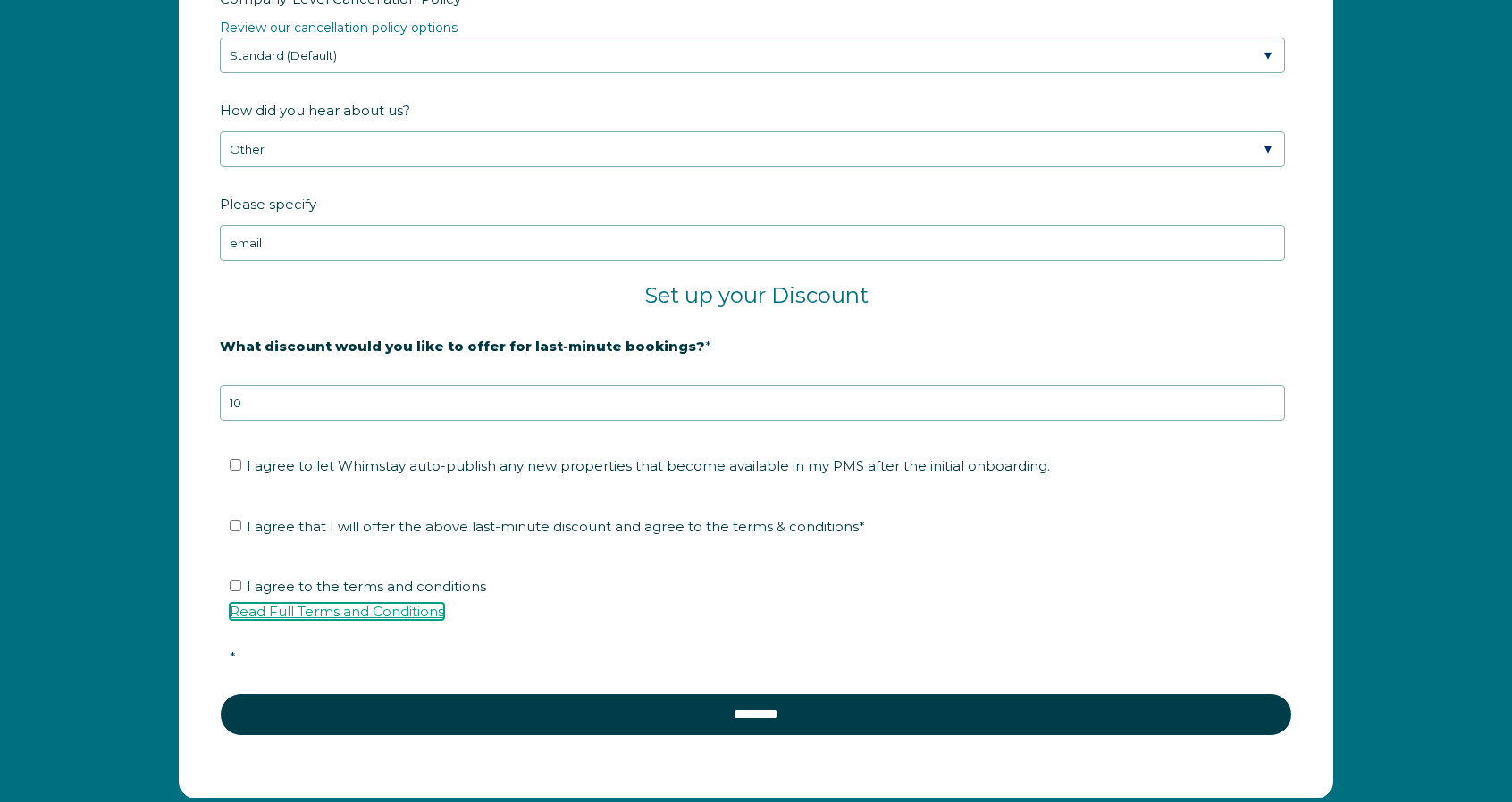
click at [383, 605] on link "Read Full Terms and Conditions" at bounding box center [336, 611] width 214 height 17
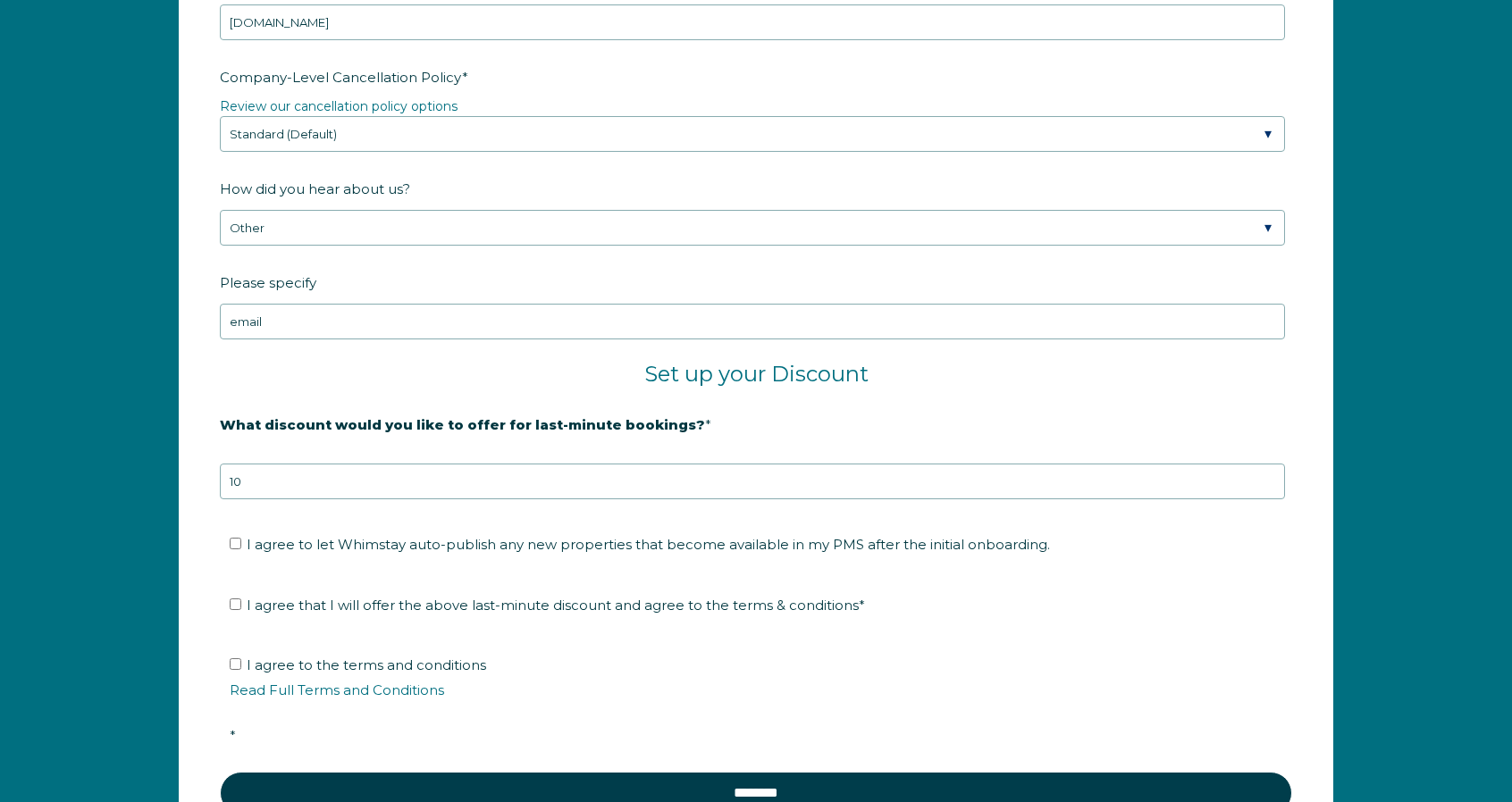
scroll to position [2694, 0]
